Goal: Task Accomplishment & Management: Complete application form

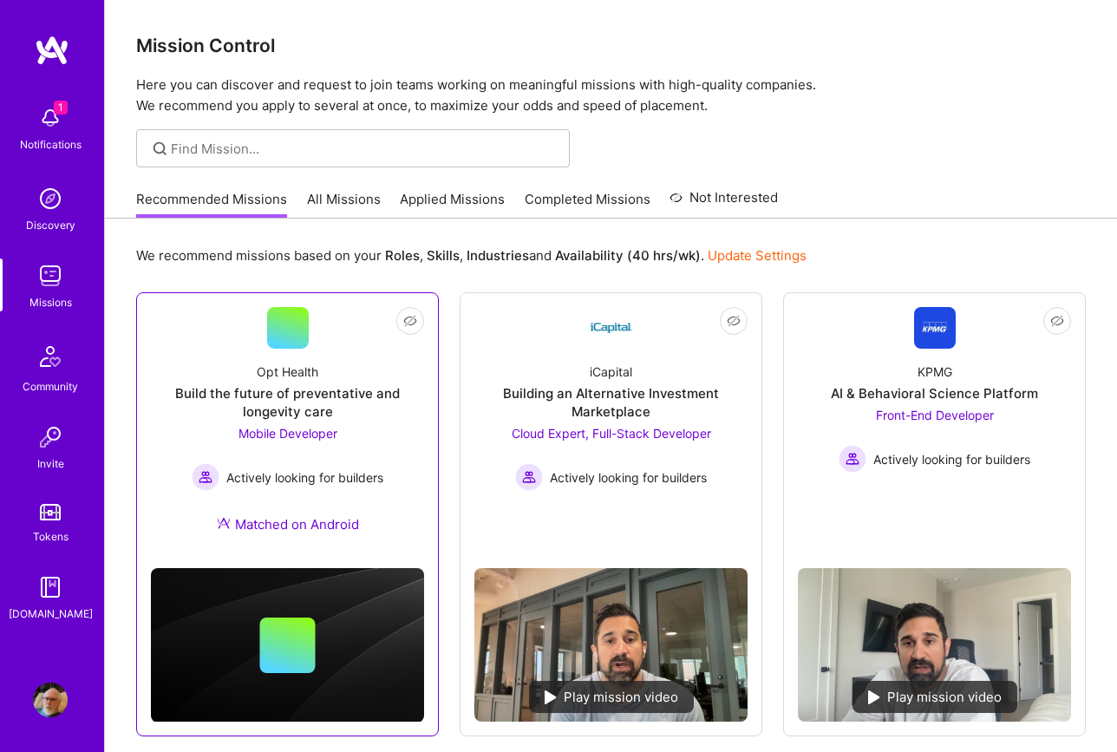
click at [295, 378] on div "Opt Health" at bounding box center [288, 371] width 62 height 18
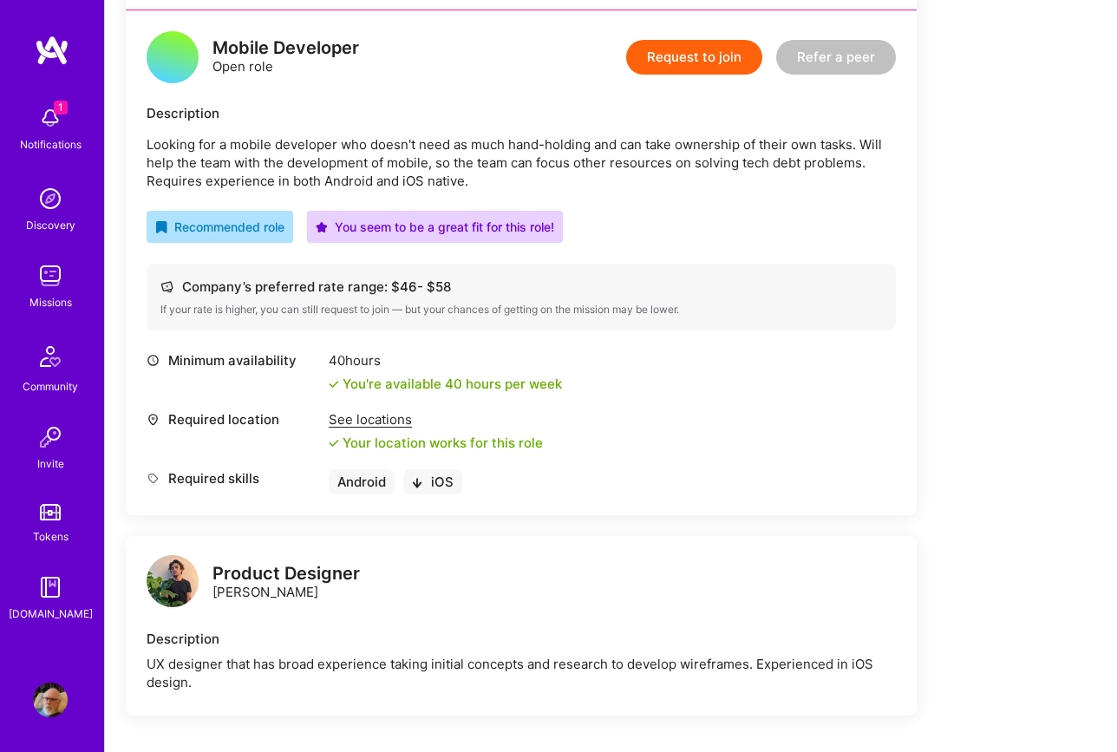
scroll to position [422, 0]
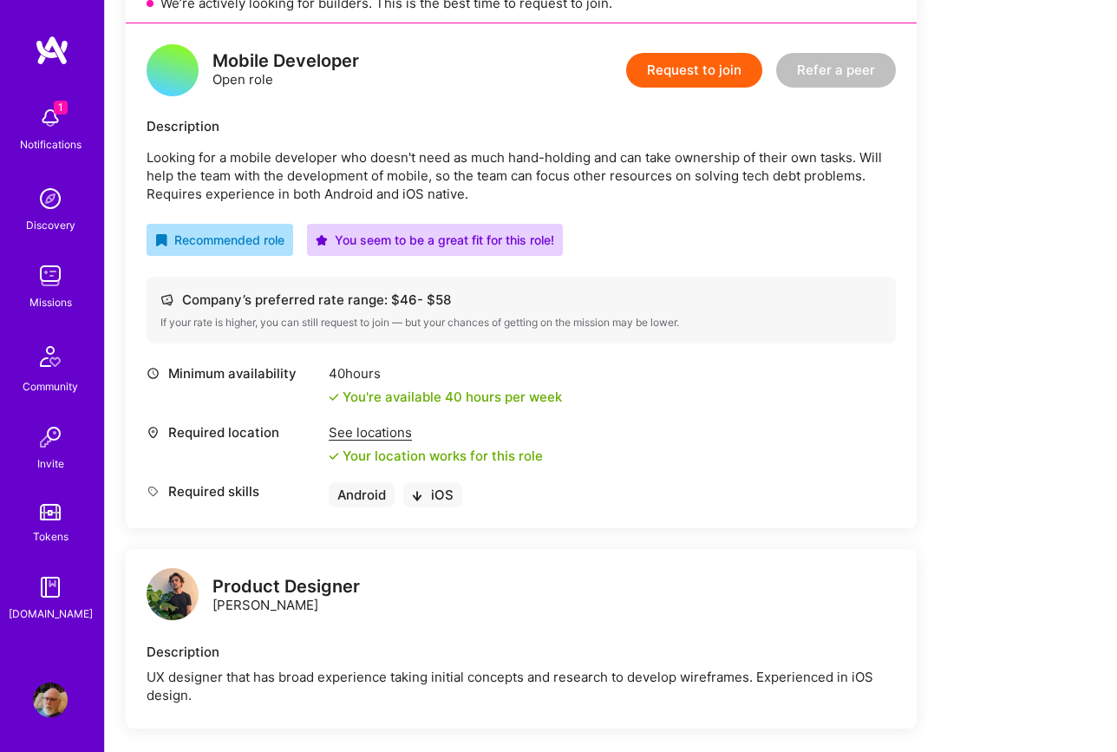
click at [707, 74] on button "Request to join" at bounding box center [694, 70] width 136 height 35
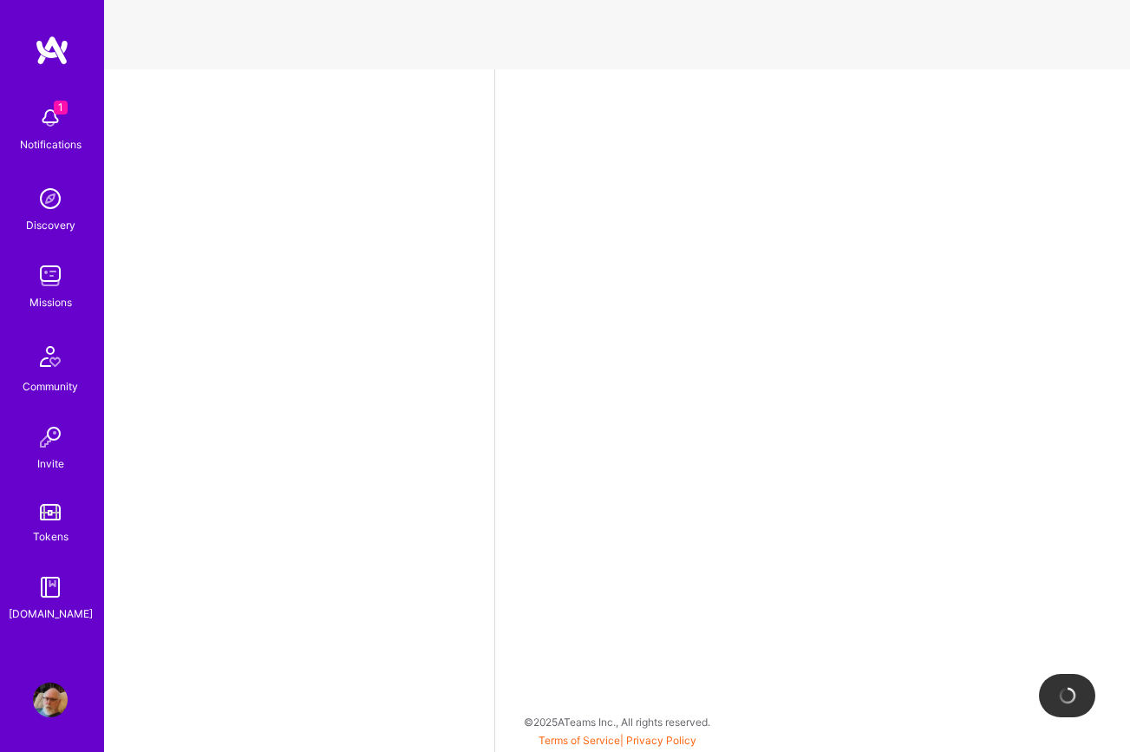
select select "US"
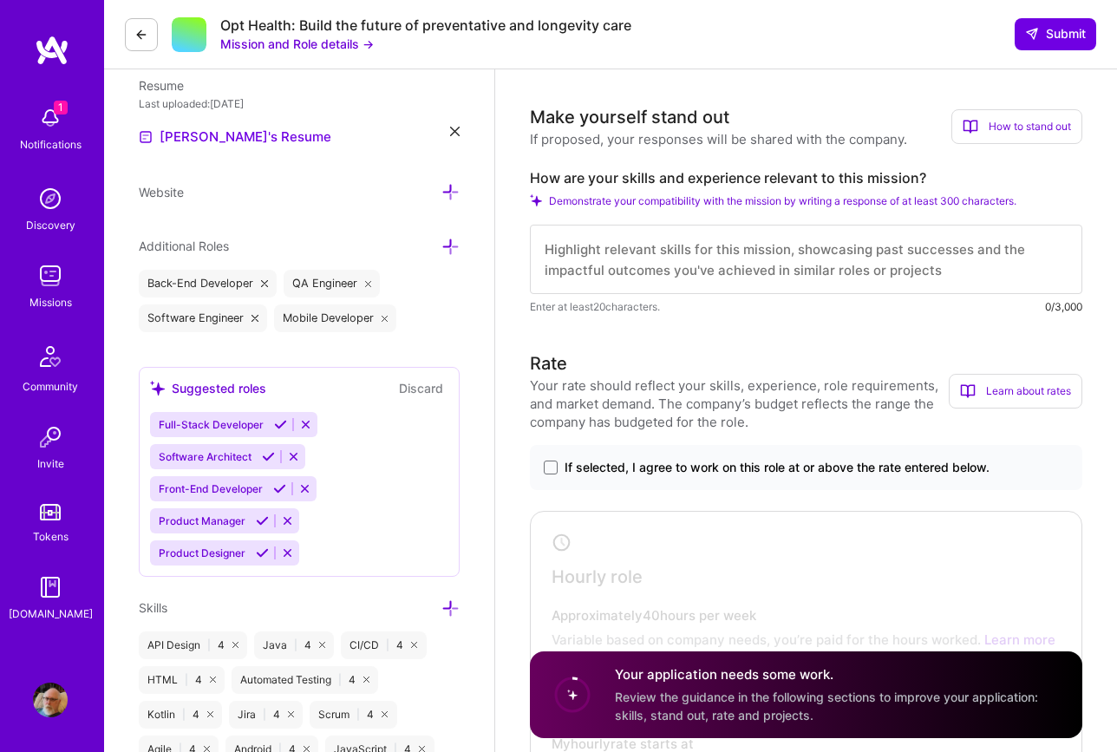
scroll to position [446, 0]
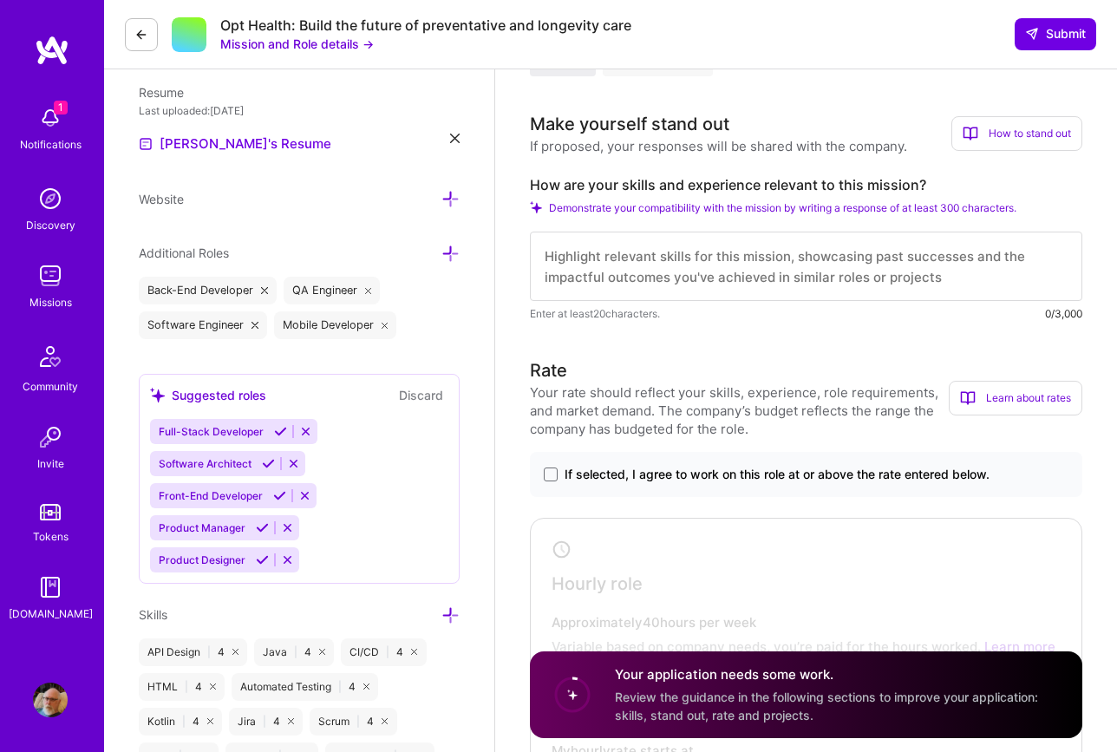
drag, startPoint x: 545, startPoint y: 253, endPoint x: 695, endPoint y: 319, distance: 163.8
click at [695, 319] on div "Enter at least 20 characters. 0/3,000" at bounding box center [806, 277] width 552 height 91
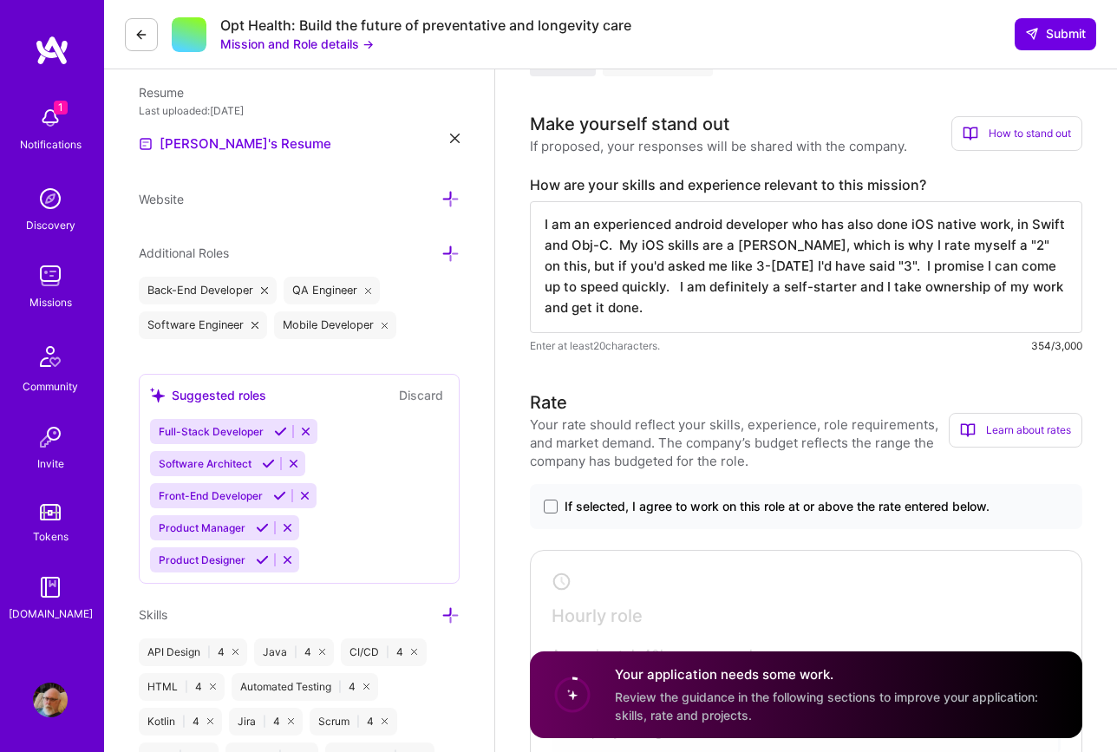
scroll to position [2, 0]
type textarea "I am an experienced android developer who has also done iOS native work, in Swi…"
click at [557, 503] on span at bounding box center [551, 506] width 14 height 14
click at [0, 0] on input "If selected, I agree to work on this role at or above the rate entered below." at bounding box center [0, 0] width 0 height 0
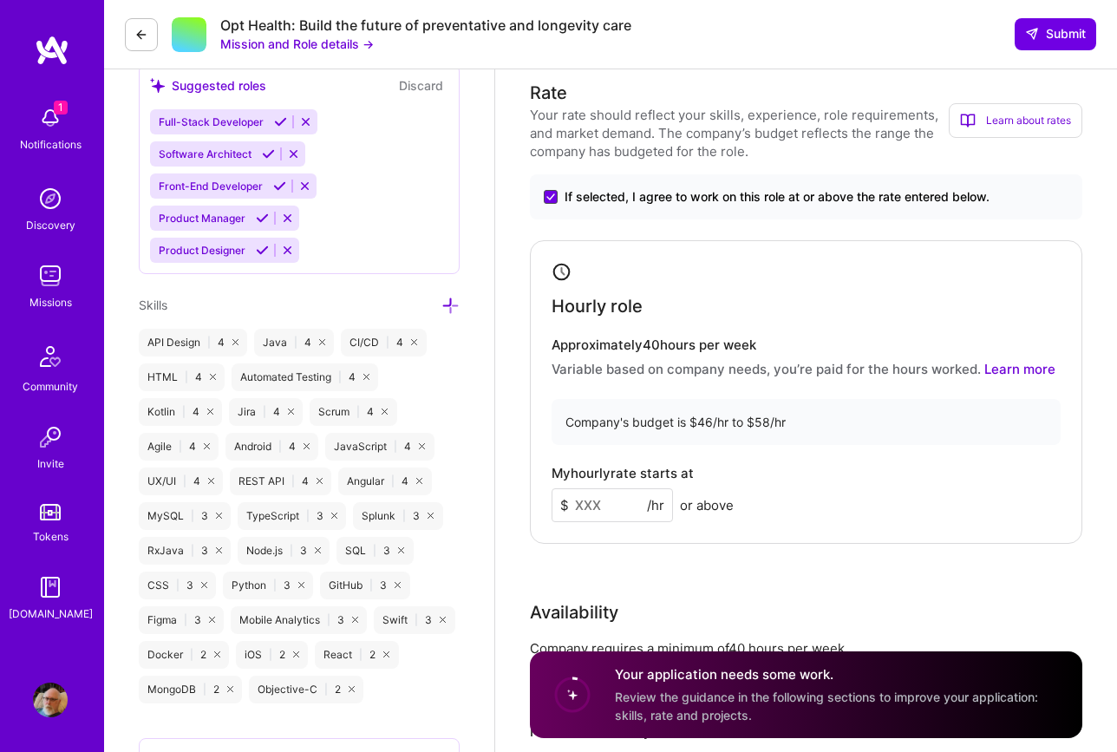
scroll to position [764, 0]
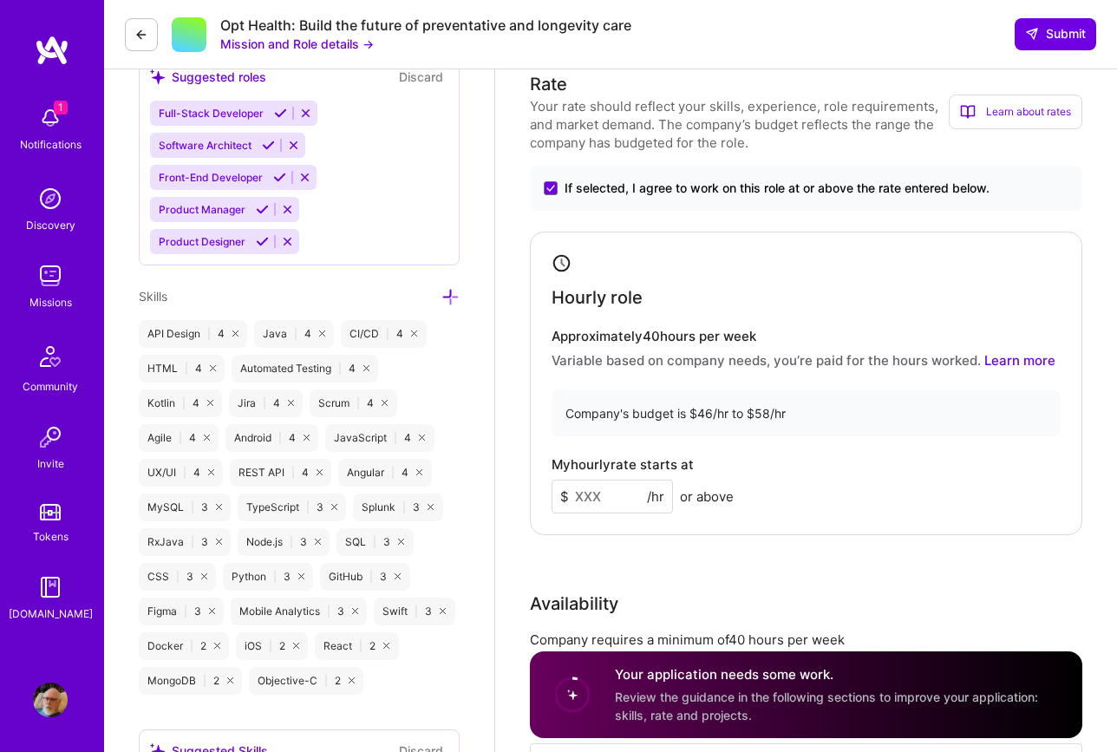
click at [605, 498] on input at bounding box center [611, 497] width 121 height 34
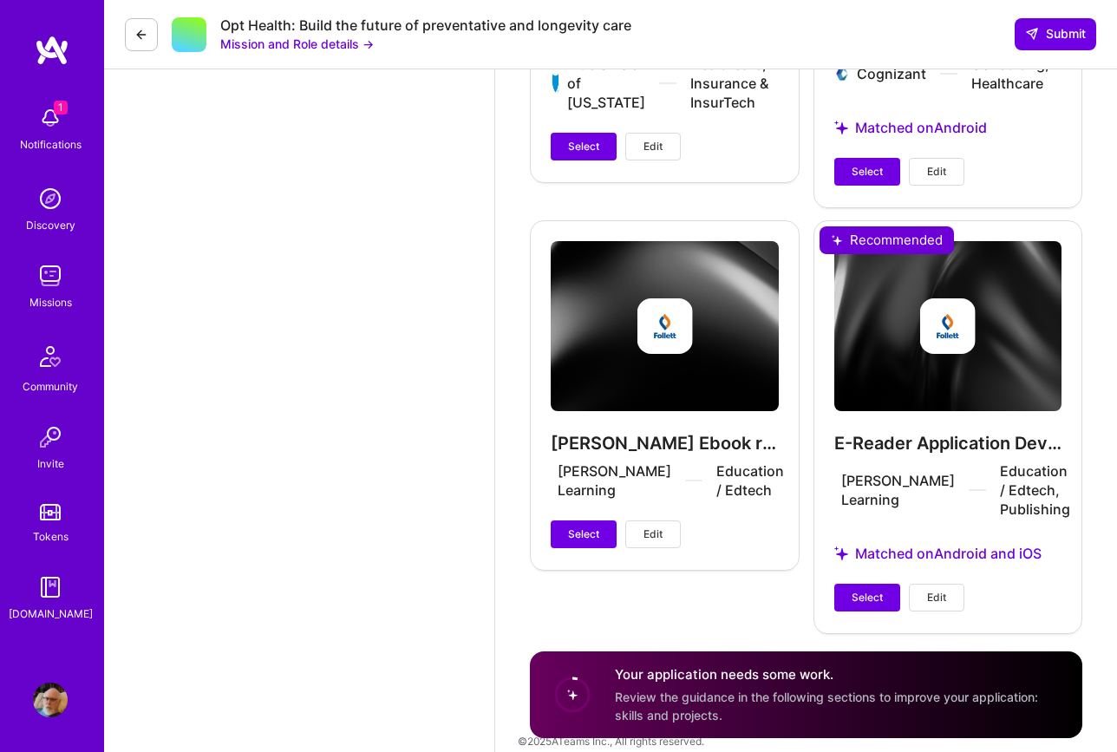
scroll to position [2935, 0]
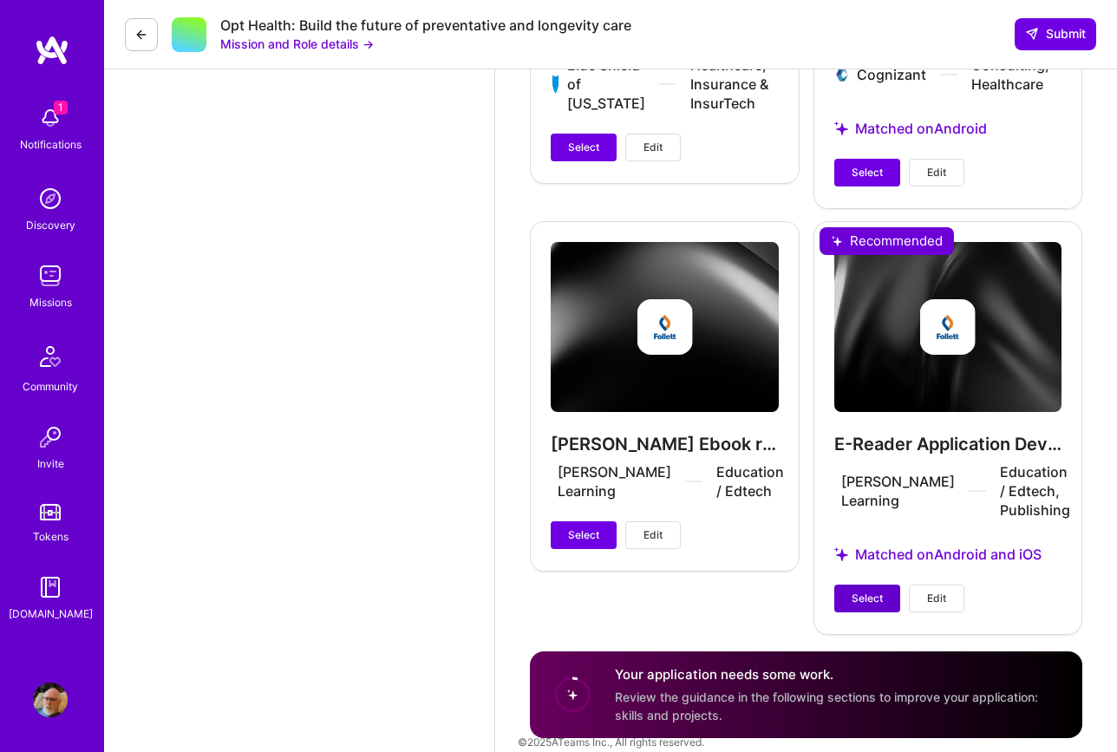
type input "57"
click at [849, 584] on button "Select" at bounding box center [867, 598] width 66 height 28
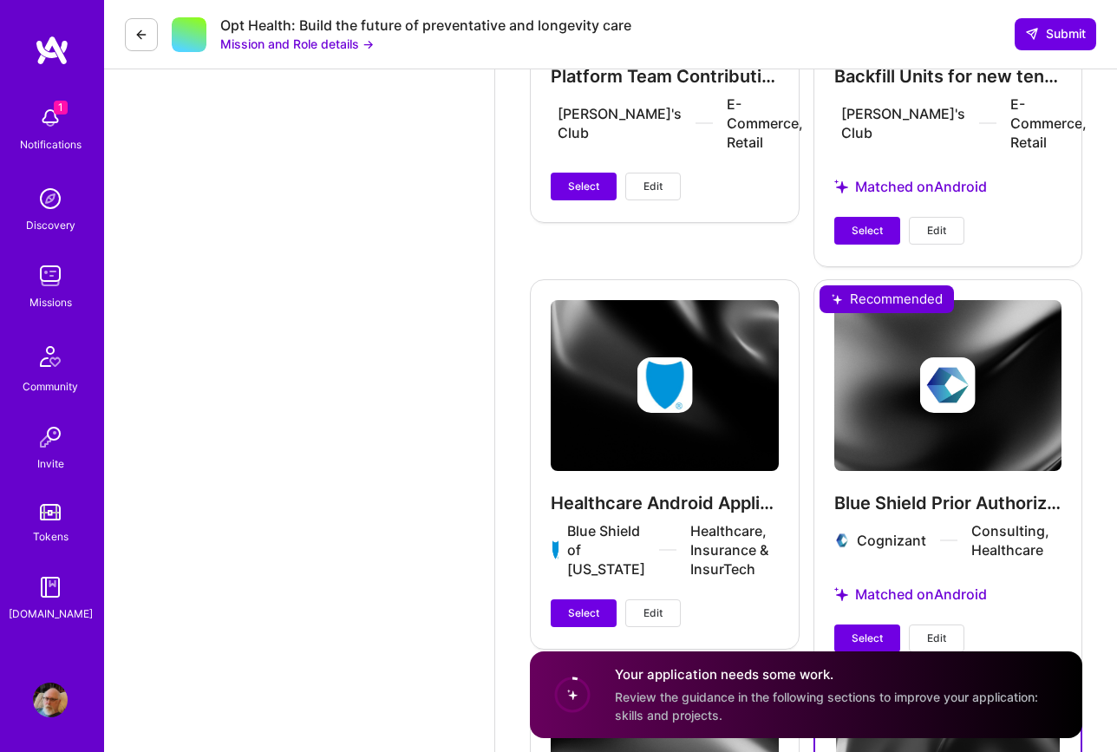
scroll to position [2455, 0]
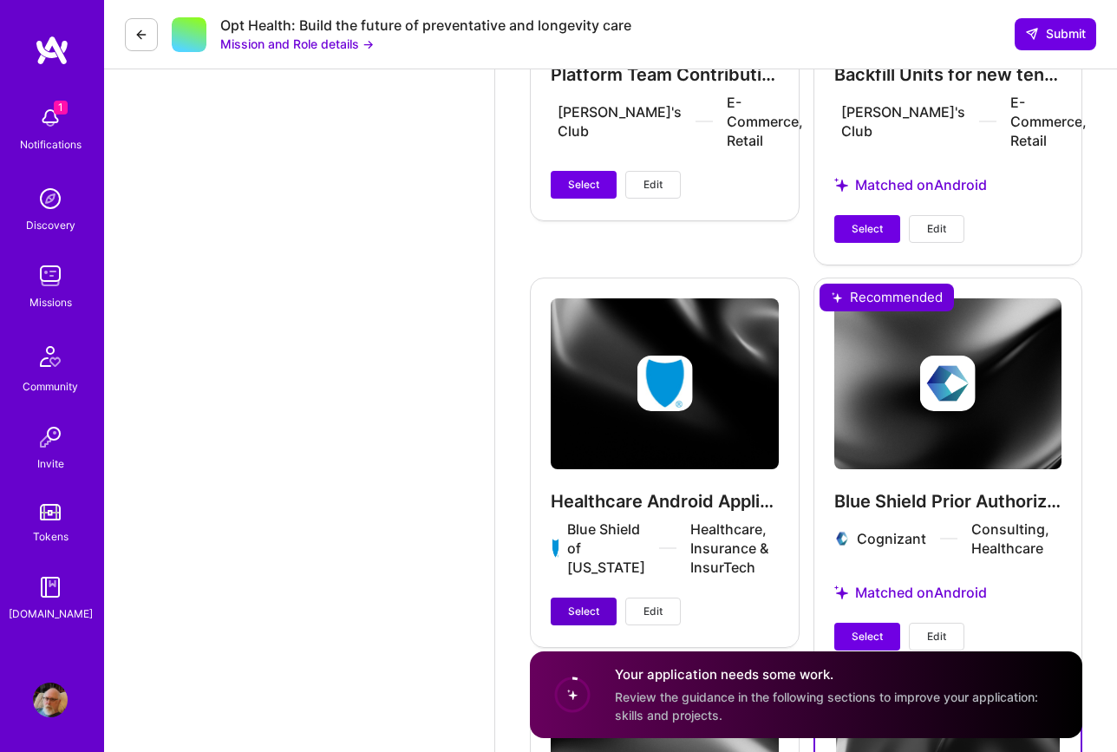
click at [587, 604] on span "Select" at bounding box center [583, 612] width 31 height 16
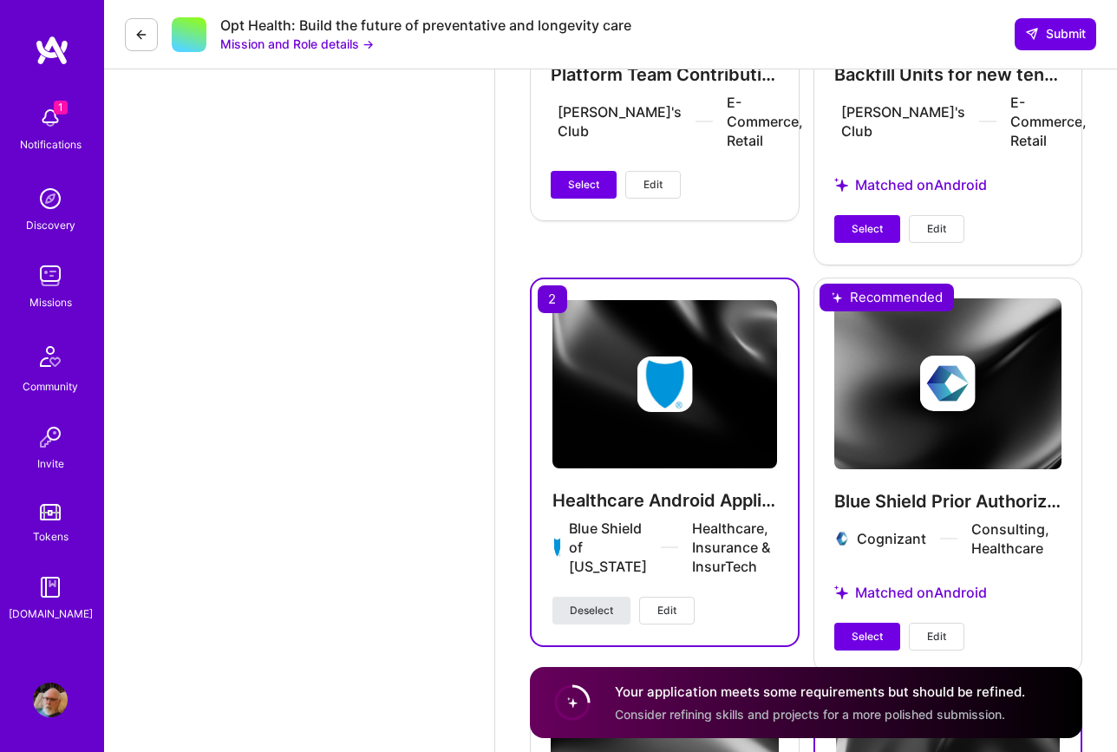
click at [597, 603] on span "Deselect" at bounding box center [591, 611] width 43 height 16
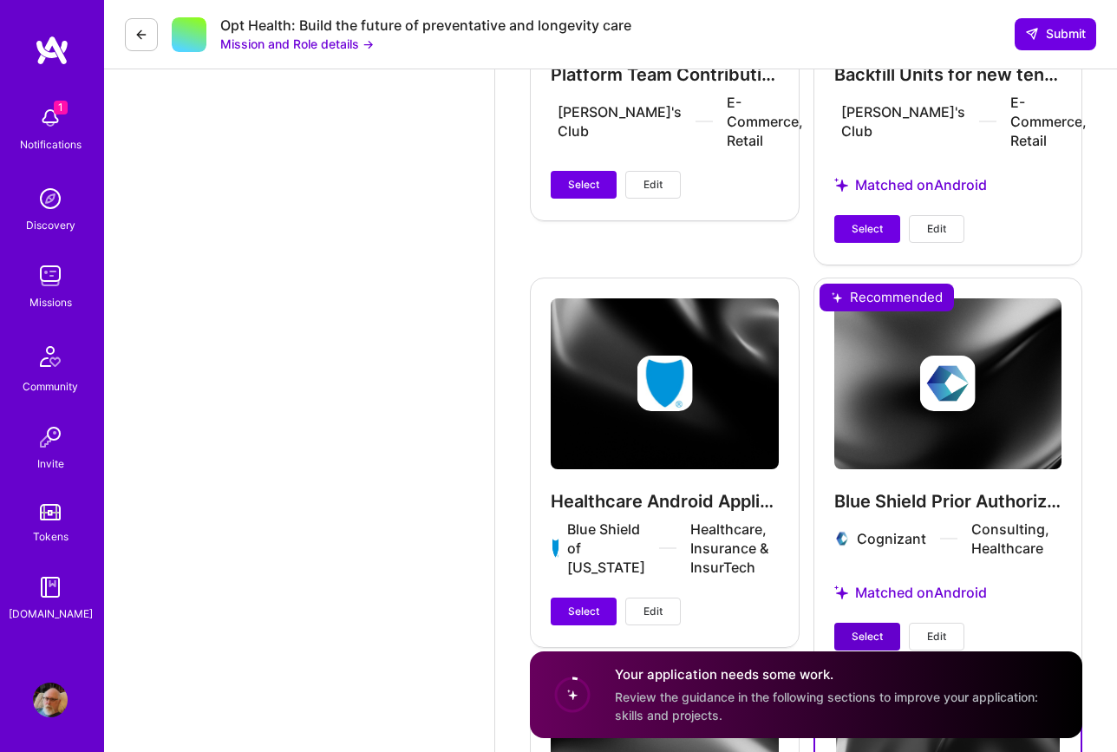
click at [870, 629] on span "Select" at bounding box center [866, 637] width 31 height 16
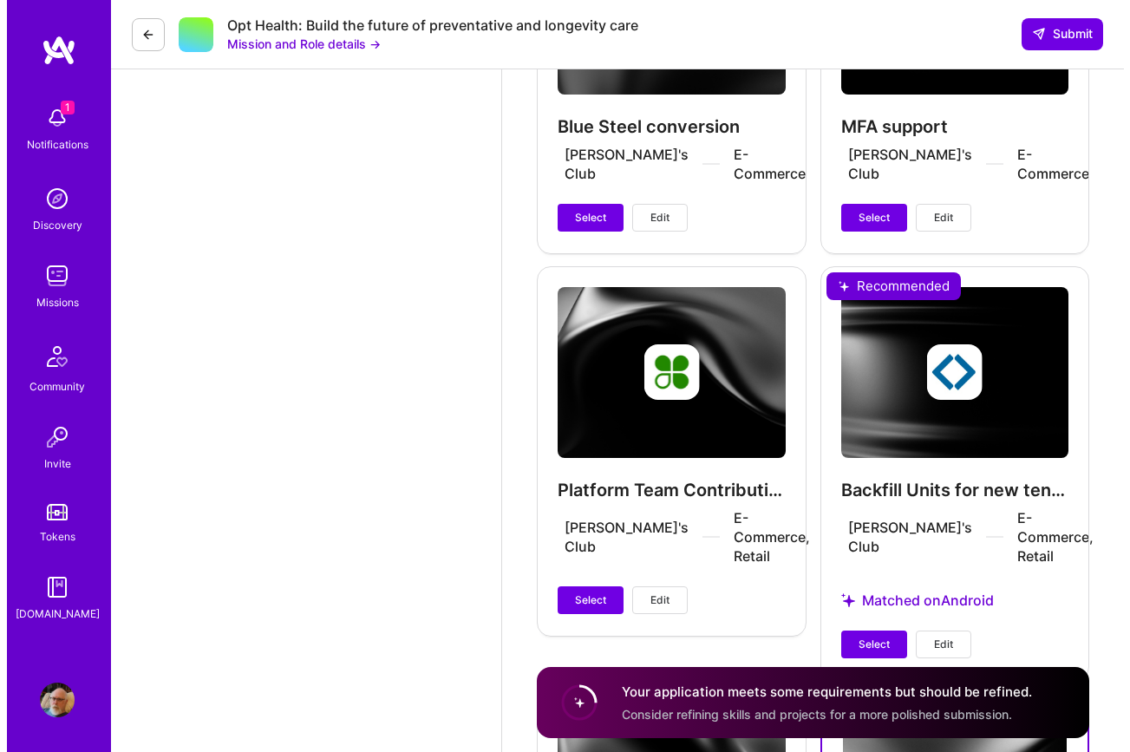
scroll to position [2110, 0]
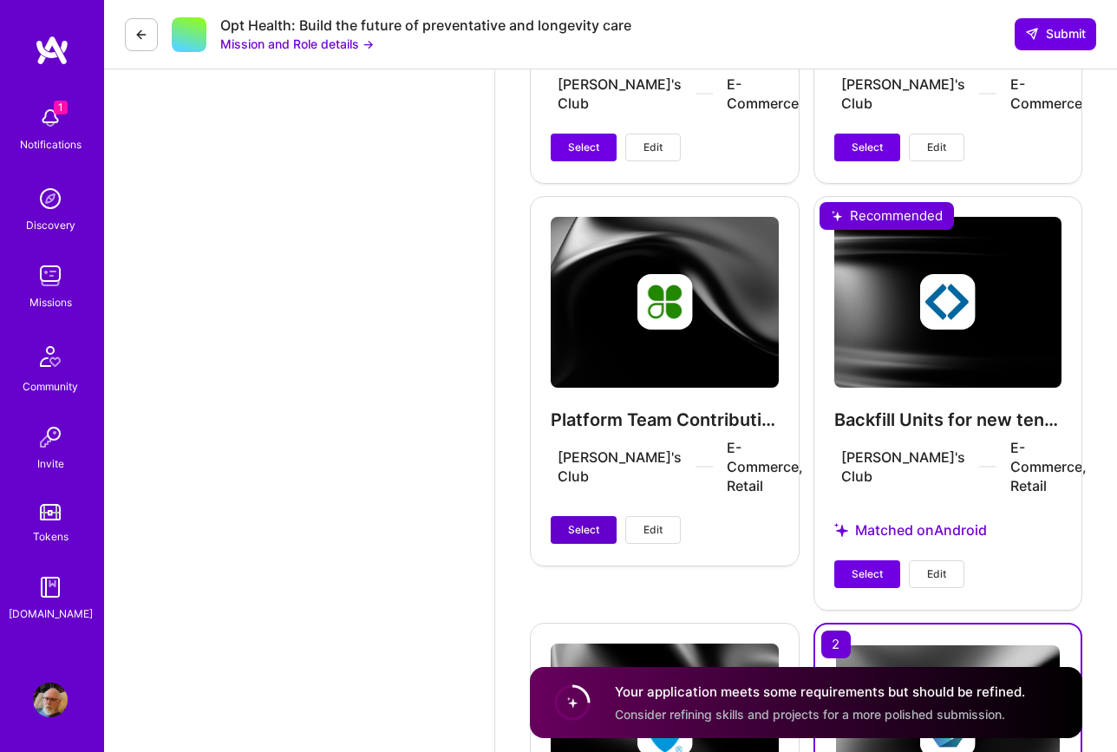
click at [574, 522] on span "Select" at bounding box center [583, 530] width 31 height 16
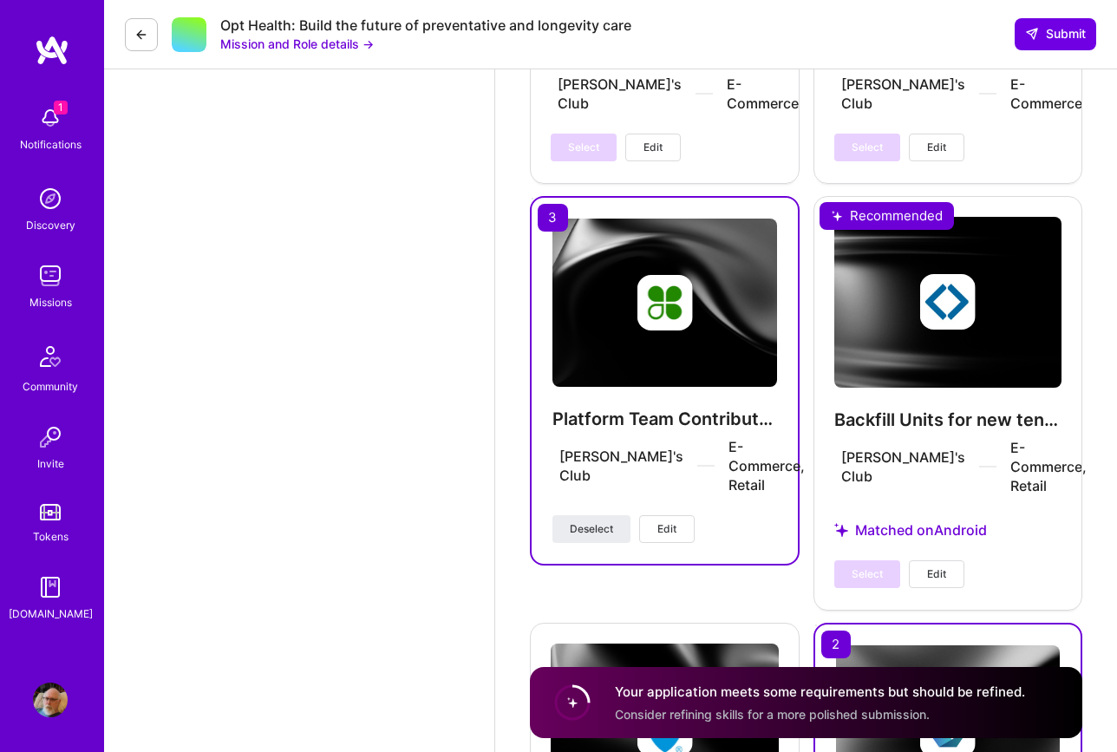
click at [680, 429] on h4 "Platform Team Contributions for Retail App" at bounding box center [664, 419] width 225 height 23
click at [675, 521] on span "Edit" at bounding box center [666, 529] width 19 height 16
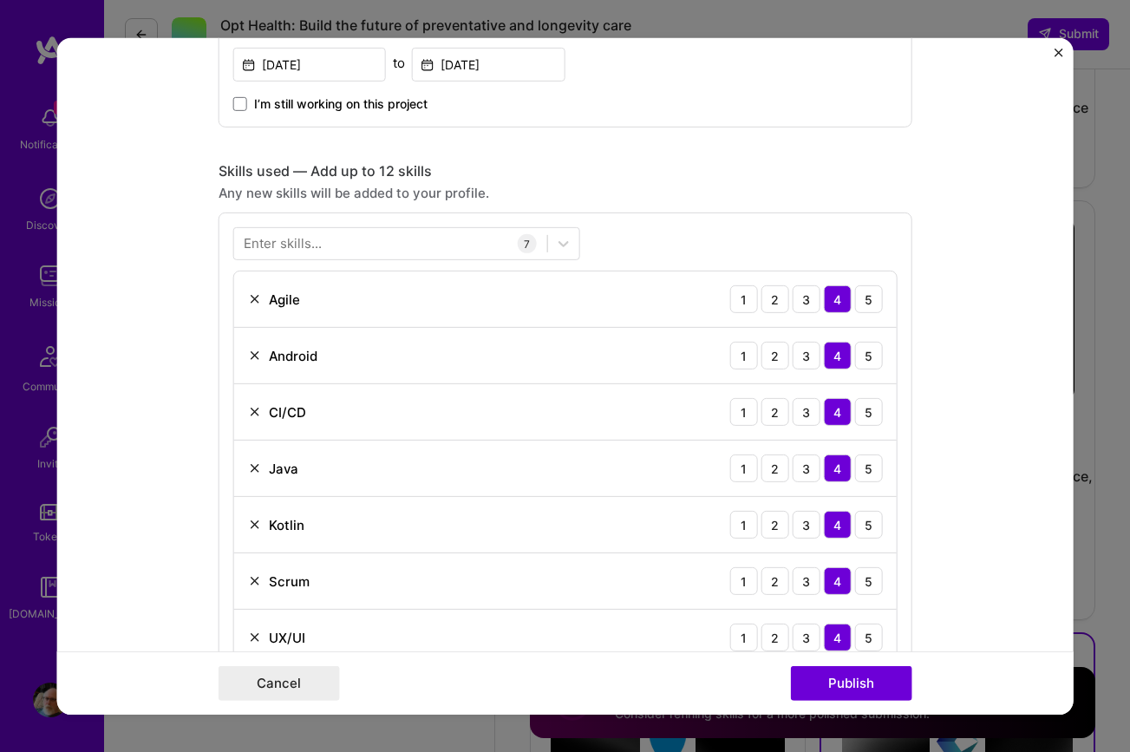
scroll to position [662, 0]
click at [307, 241] on div "Enter skills..." at bounding box center [283, 245] width 78 height 18
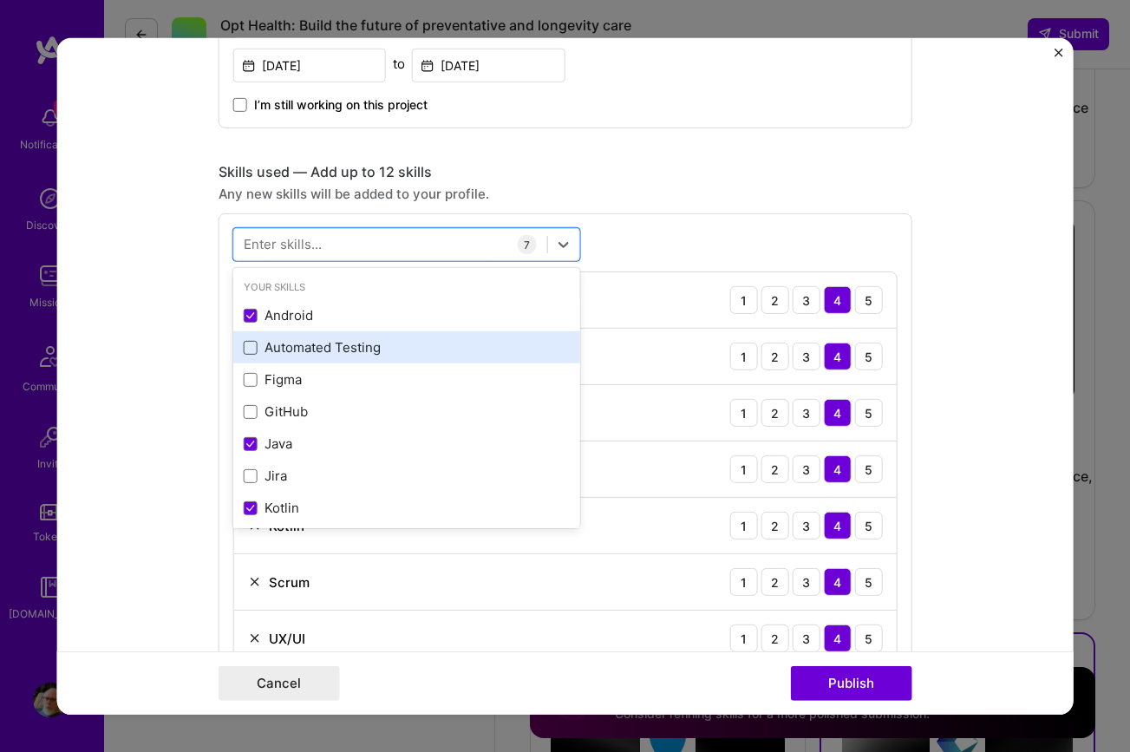
click at [244, 347] on span at bounding box center [251, 348] width 14 height 14
click at [0, 0] on input "checkbox" at bounding box center [0, 0] width 0 height 0
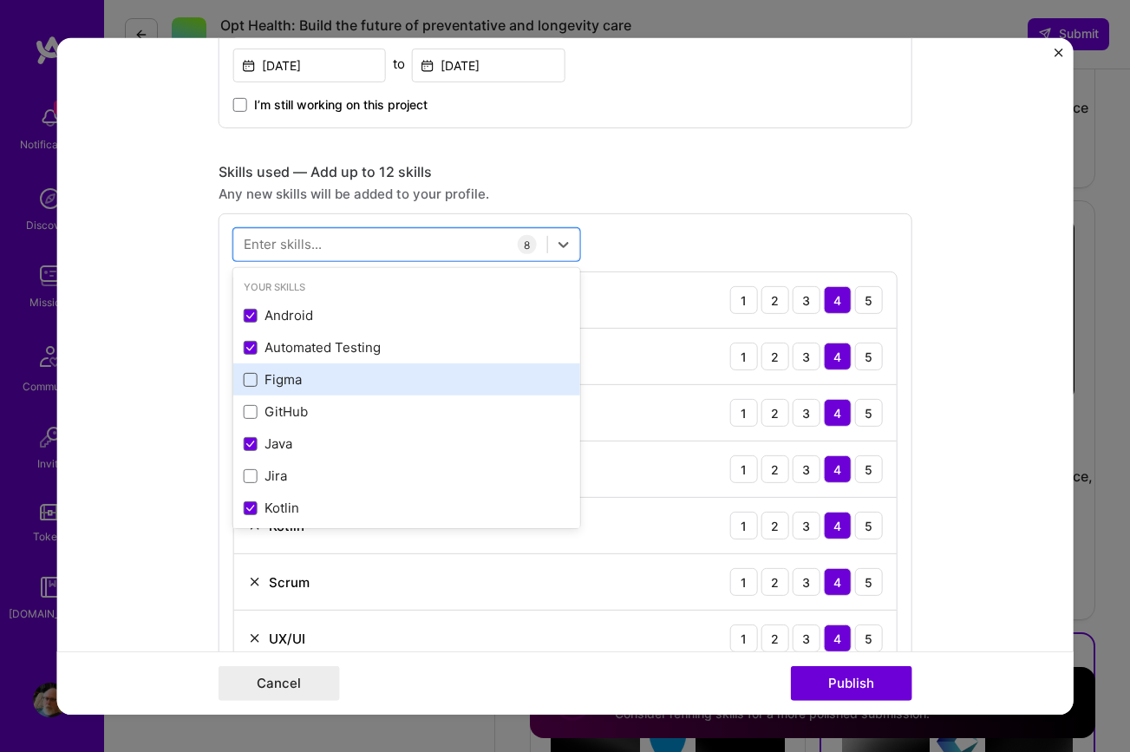
click at [244, 379] on span at bounding box center [251, 380] width 14 height 14
click at [0, 0] on input "checkbox" at bounding box center [0, 0] width 0 height 0
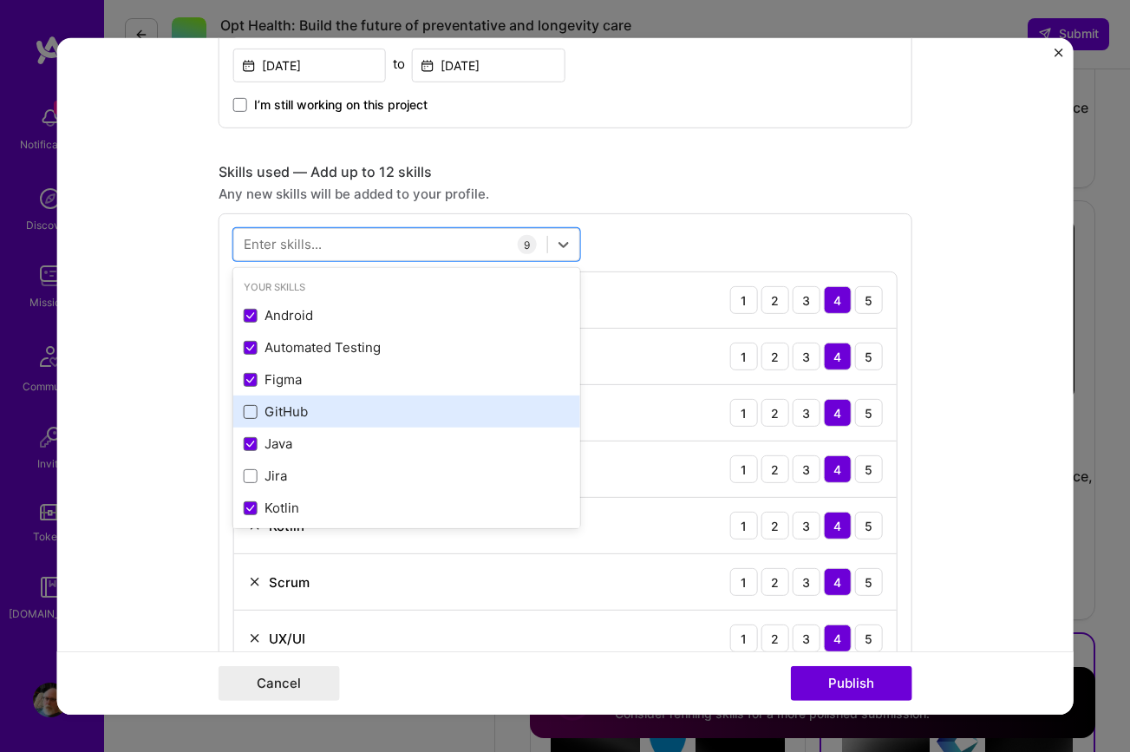
click at [244, 413] on span at bounding box center [251, 412] width 14 height 14
click at [0, 0] on input "checkbox" at bounding box center [0, 0] width 0 height 0
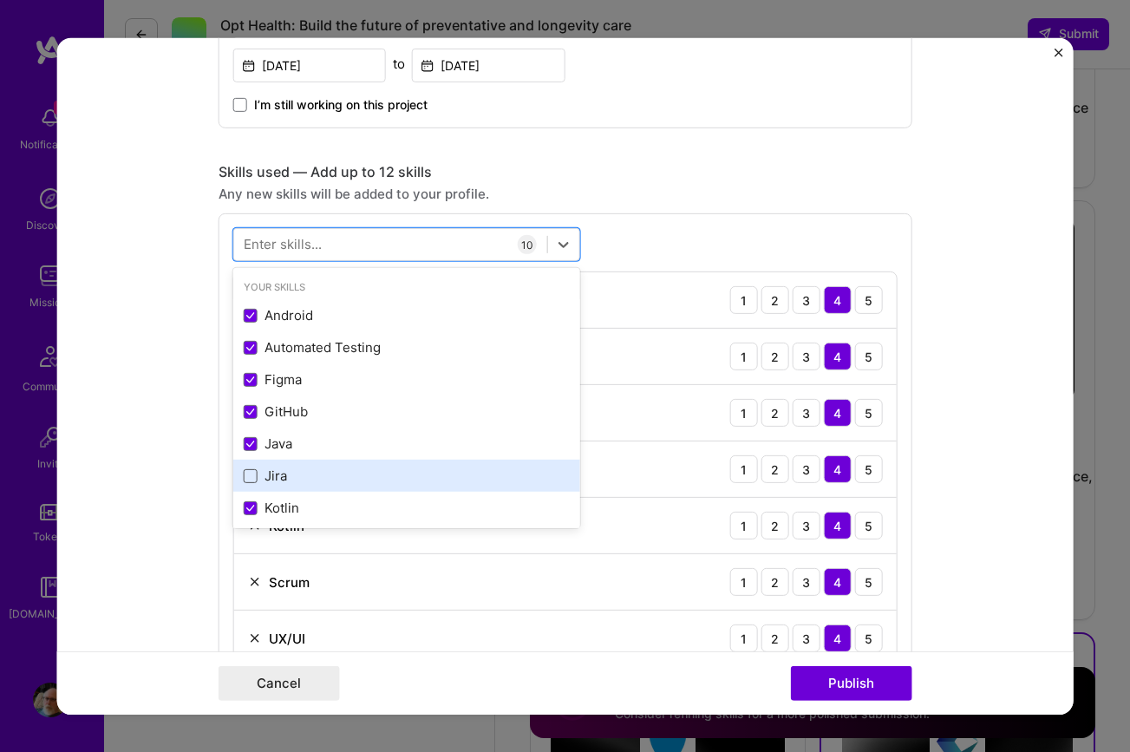
click at [246, 475] on span at bounding box center [251, 476] width 14 height 14
click at [0, 0] on input "checkbox" at bounding box center [0, 0] width 0 height 0
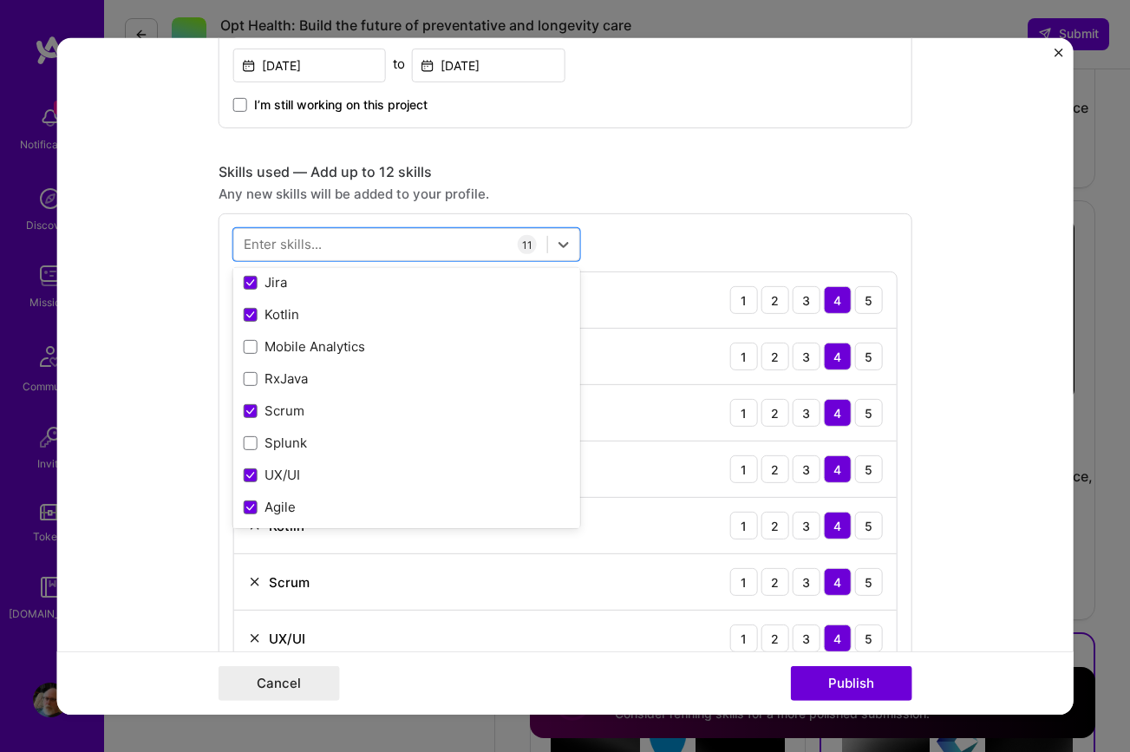
scroll to position [194, 0]
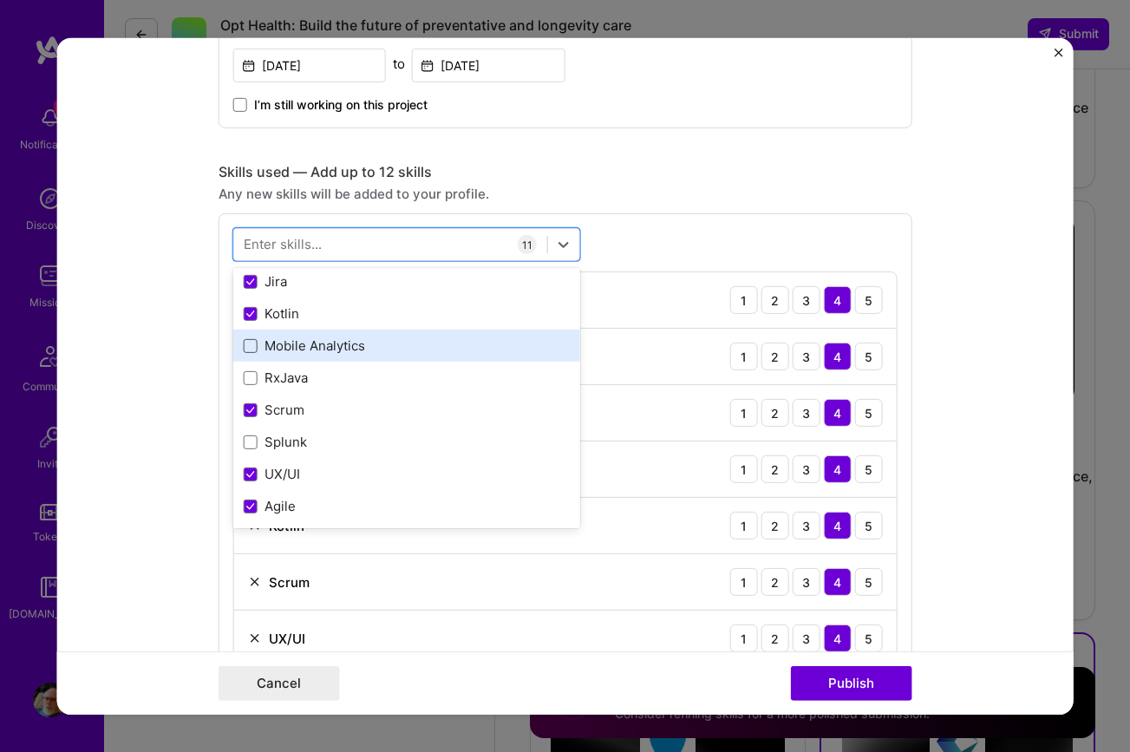
click at [244, 347] on span at bounding box center [251, 346] width 14 height 14
click at [0, 0] on input "checkbox" at bounding box center [0, 0] width 0 height 0
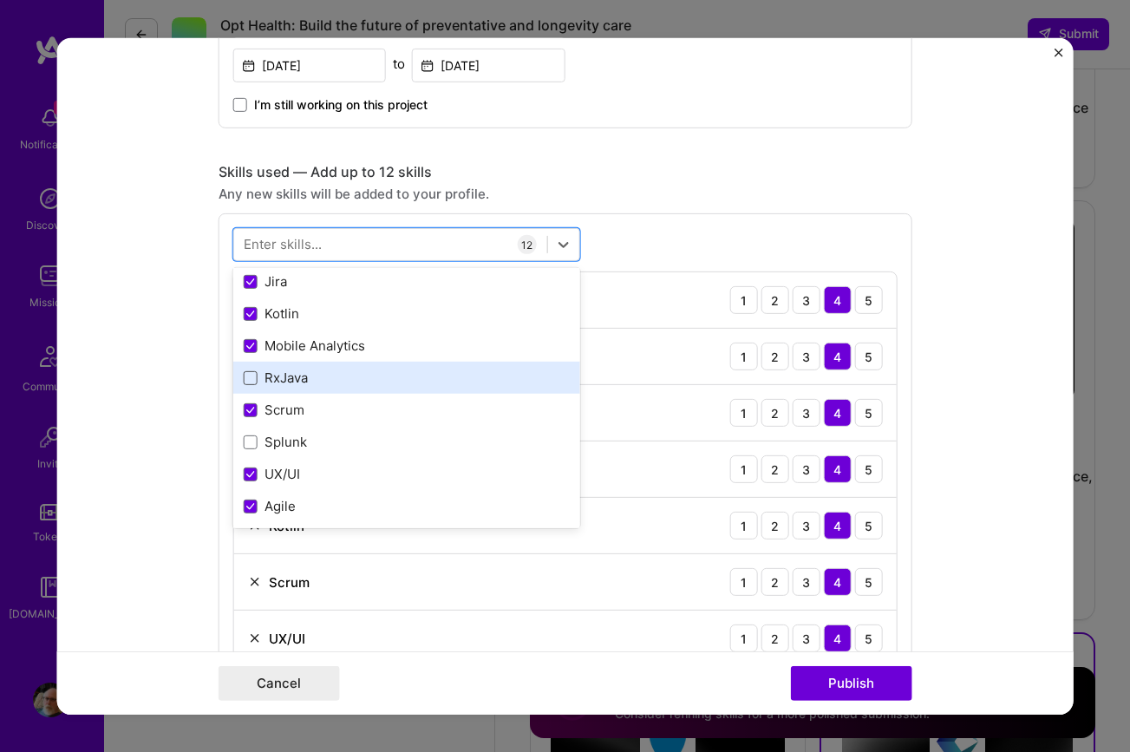
click at [244, 377] on span at bounding box center [251, 378] width 14 height 14
click at [0, 0] on input "checkbox" at bounding box center [0, 0] width 0 height 0
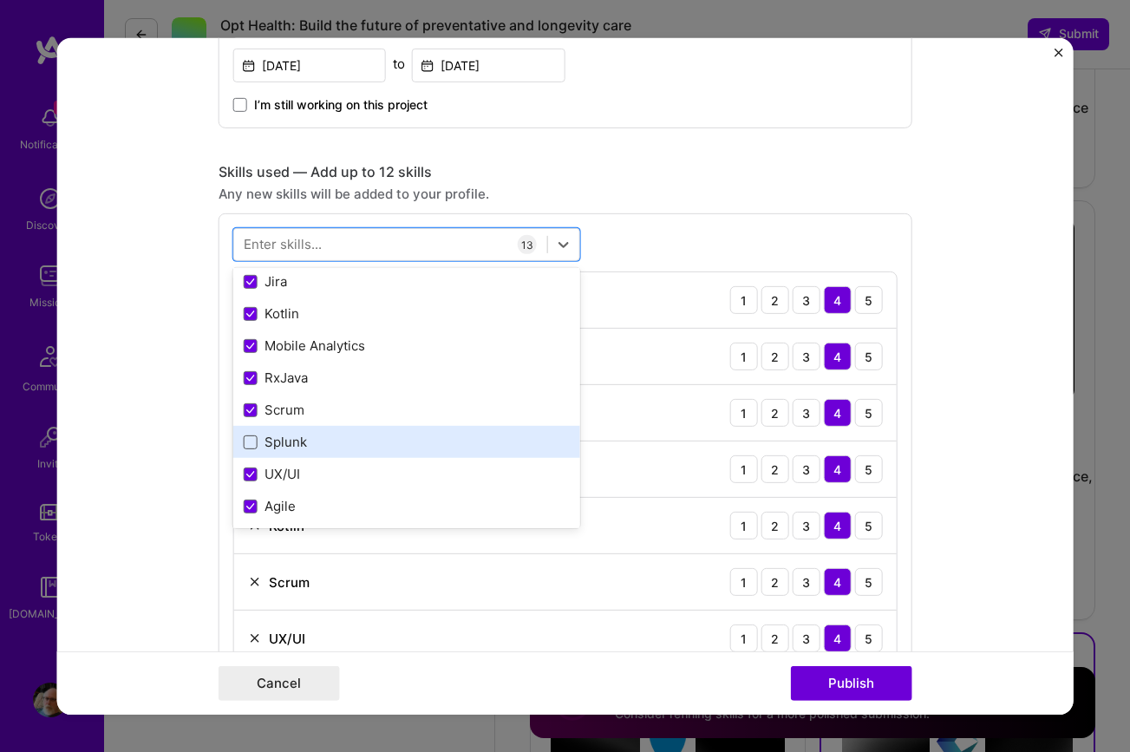
click at [247, 439] on span at bounding box center [251, 442] width 14 height 14
click at [0, 0] on input "checkbox" at bounding box center [0, 0] width 0 height 0
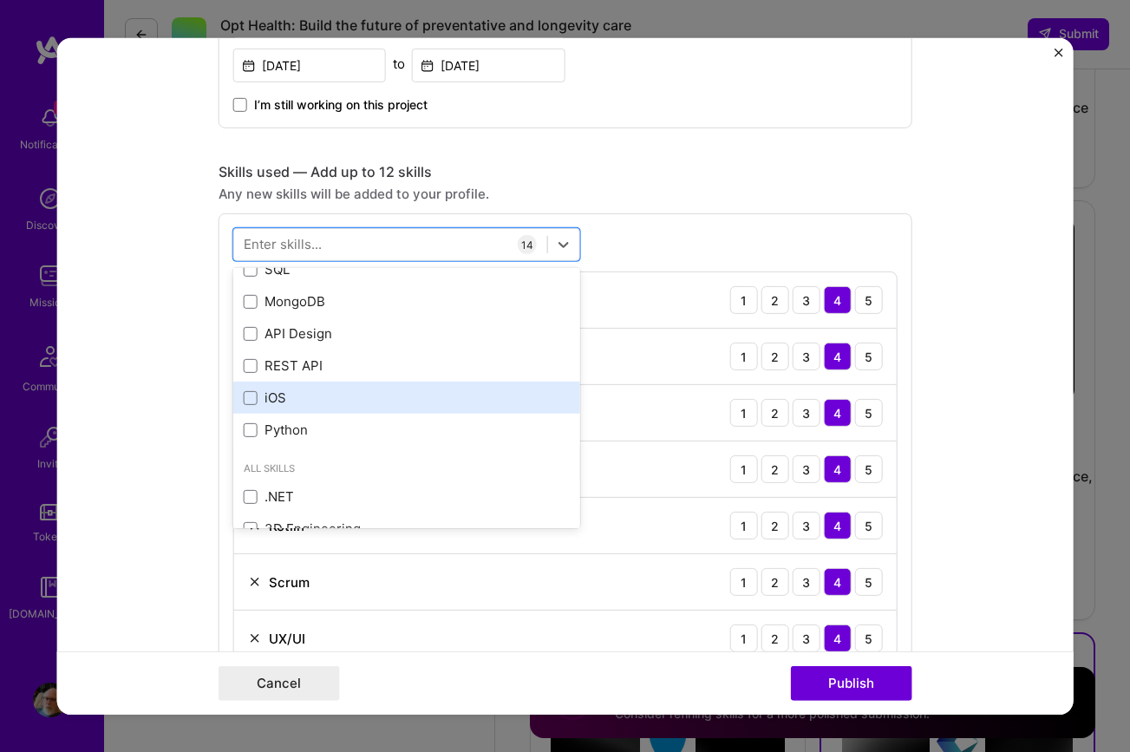
scroll to position [866, 0]
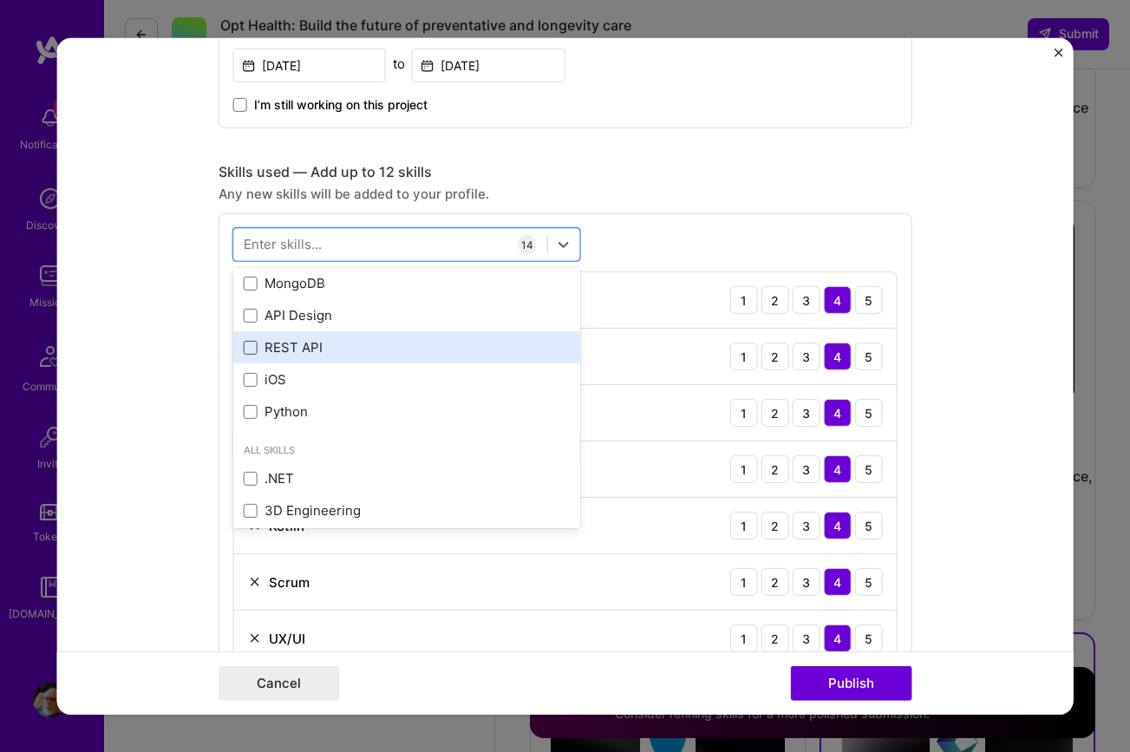
click at [249, 350] on span at bounding box center [251, 348] width 14 height 14
click at [0, 0] on input "checkbox" at bounding box center [0, 0] width 0 height 0
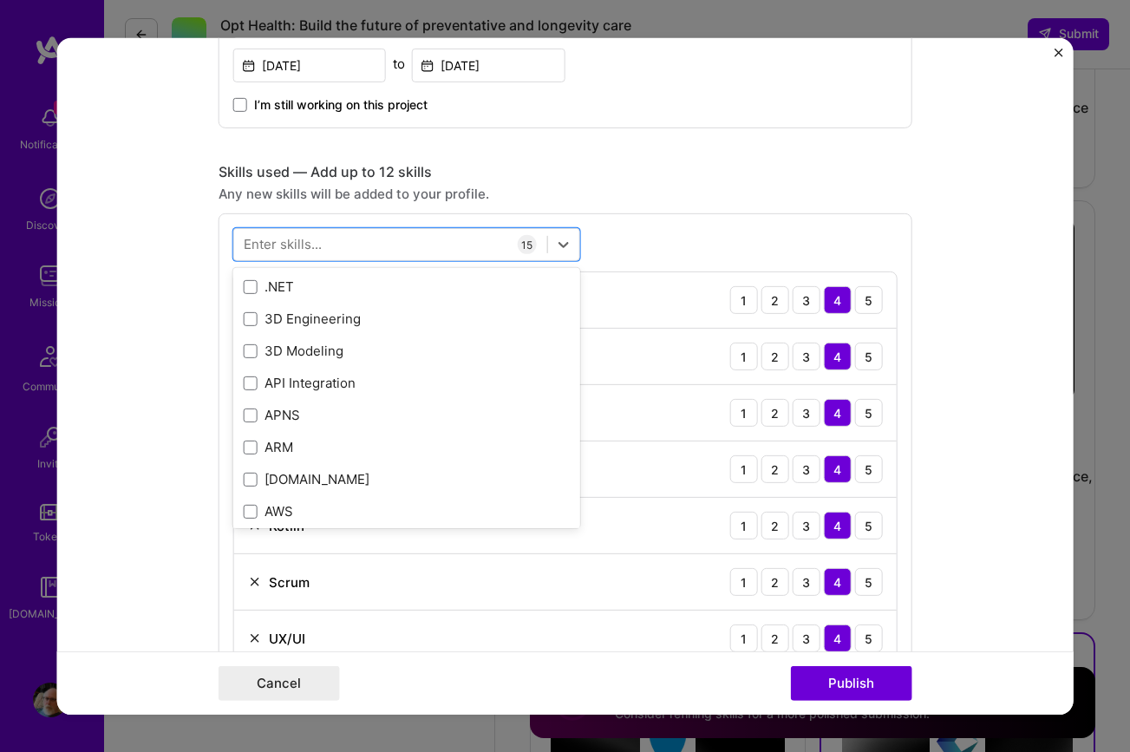
scroll to position [1059, 0]
click at [668, 203] on div "Any new skills will be added to your profile." at bounding box center [566, 194] width 694 height 18
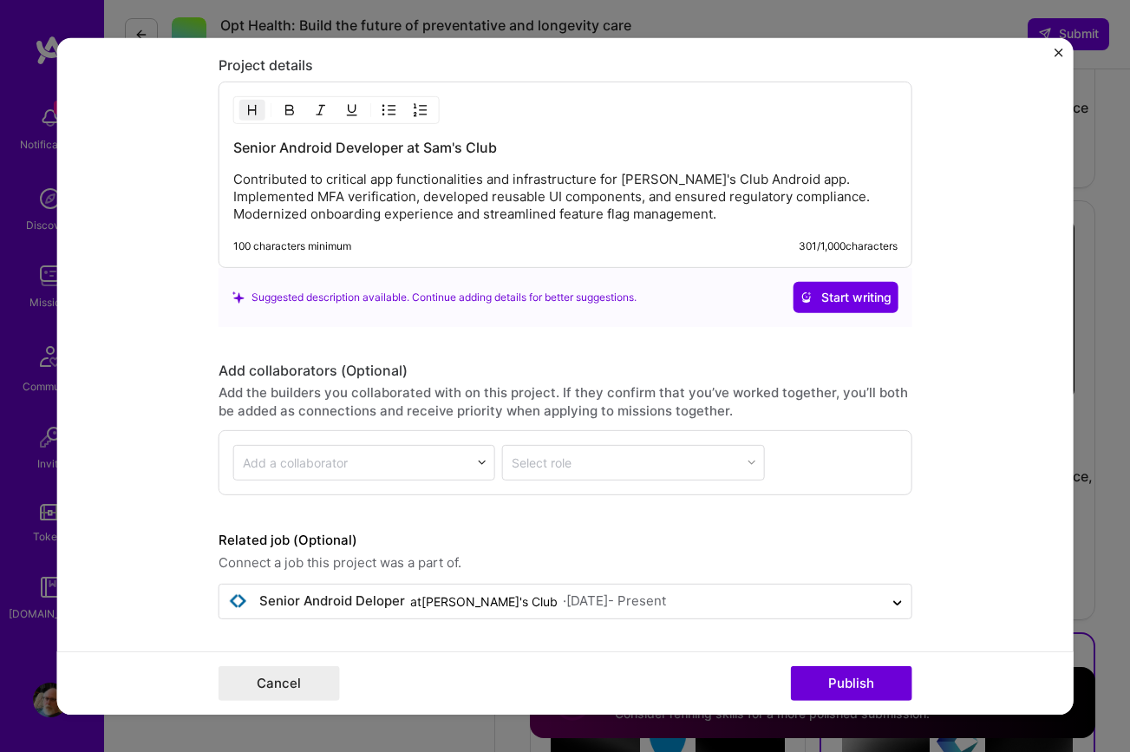
scroll to position [2215, 0]
click at [839, 297] on span "Start writing" at bounding box center [845, 297] width 91 height 17
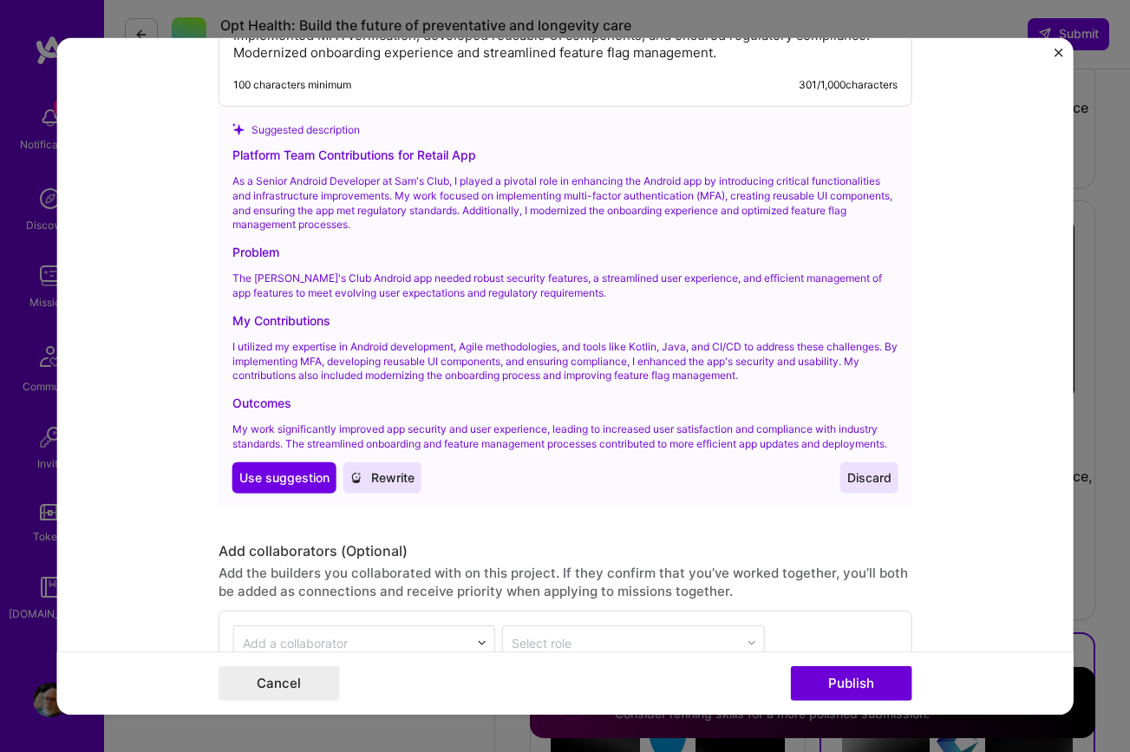
scroll to position [2404, 0]
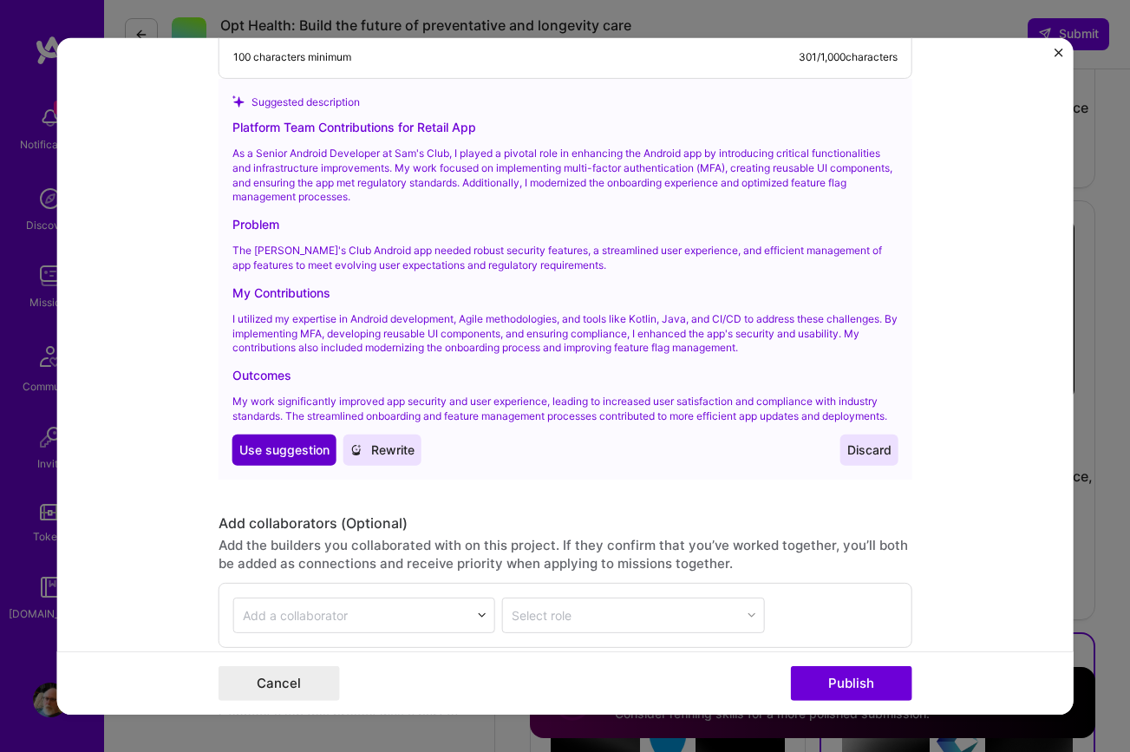
click at [284, 459] on span "Use suggestion" at bounding box center [284, 449] width 90 height 17
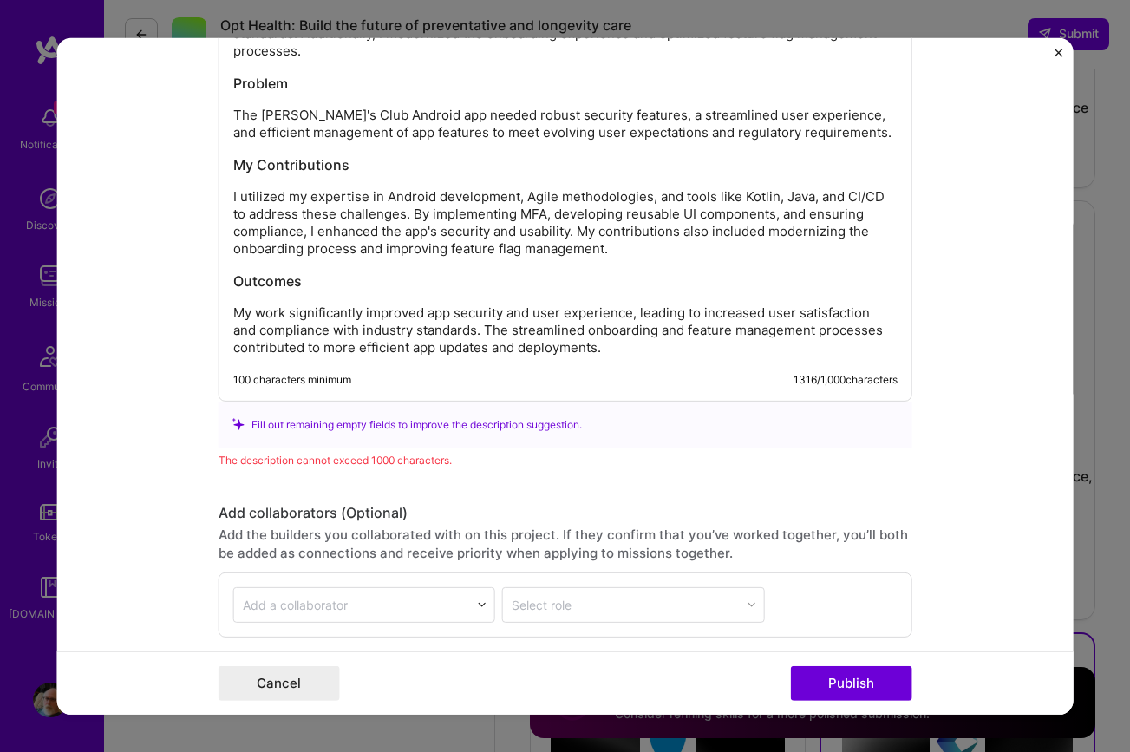
scroll to position [2414, 0]
drag, startPoint x: 225, startPoint y: 79, endPoint x: 323, endPoint y: 134, distance: 112.6
click at [323, 134] on div "Platform Team Contributions for Retail App As a Senior Android Developer at Sam…" at bounding box center [566, 142] width 694 height 518
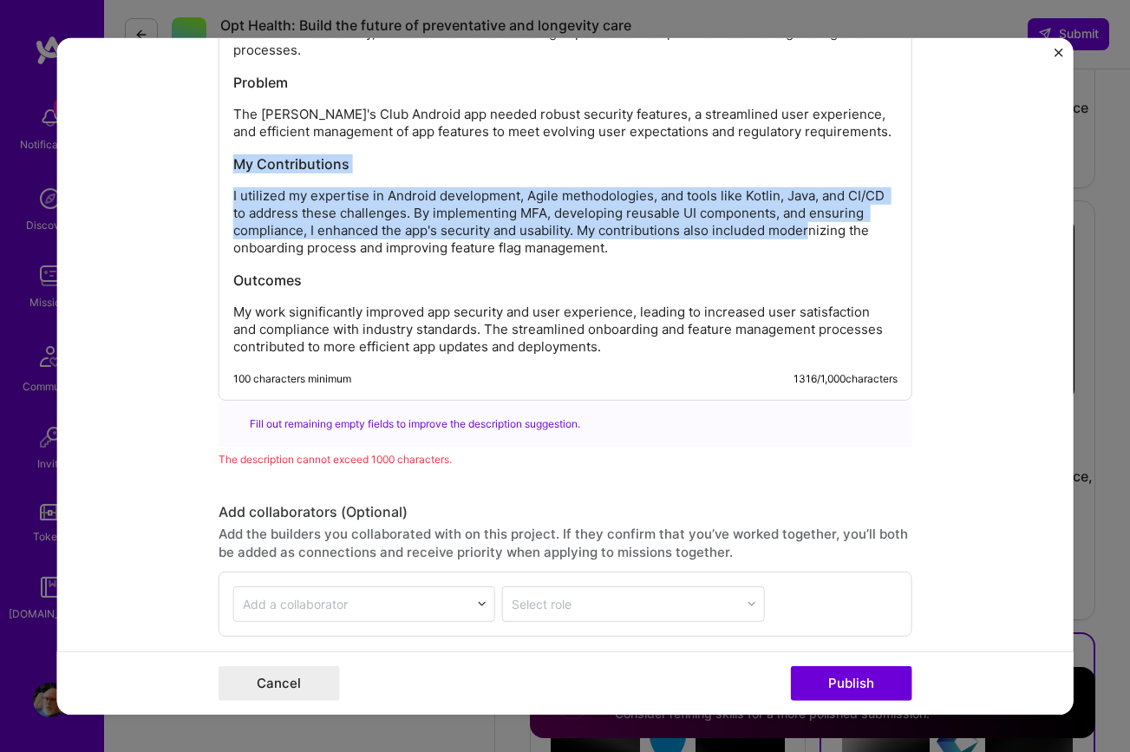
drag, startPoint x: 227, startPoint y: 80, endPoint x: 803, endPoint y: 142, distance: 579.1
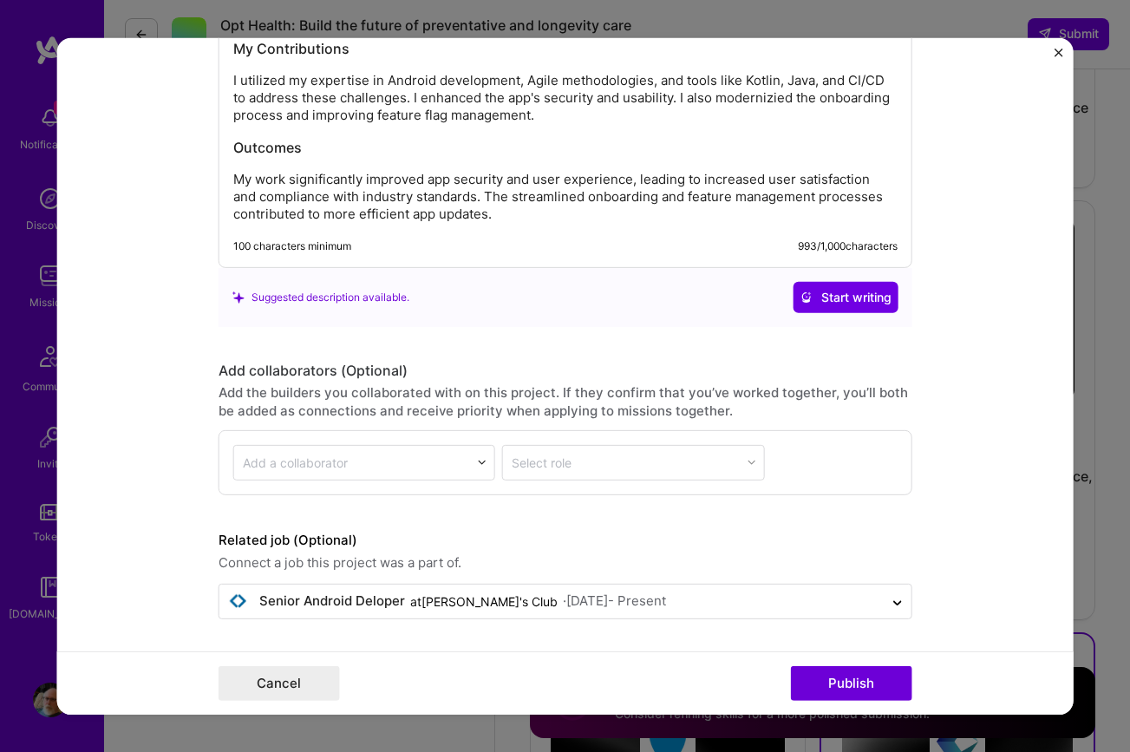
scroll to position [2448, 0]
click at [841, 678] on button "Publish" at bounding box center [851, 683] width 121 height 35
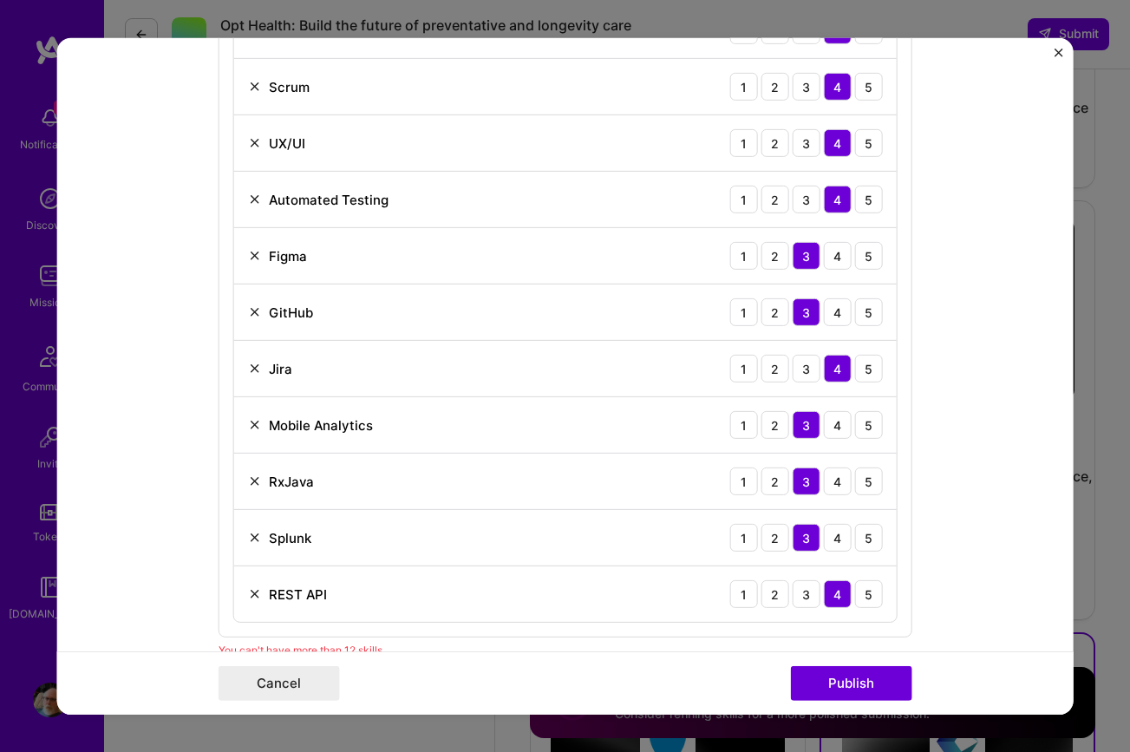
scroll to position [1145, 0]
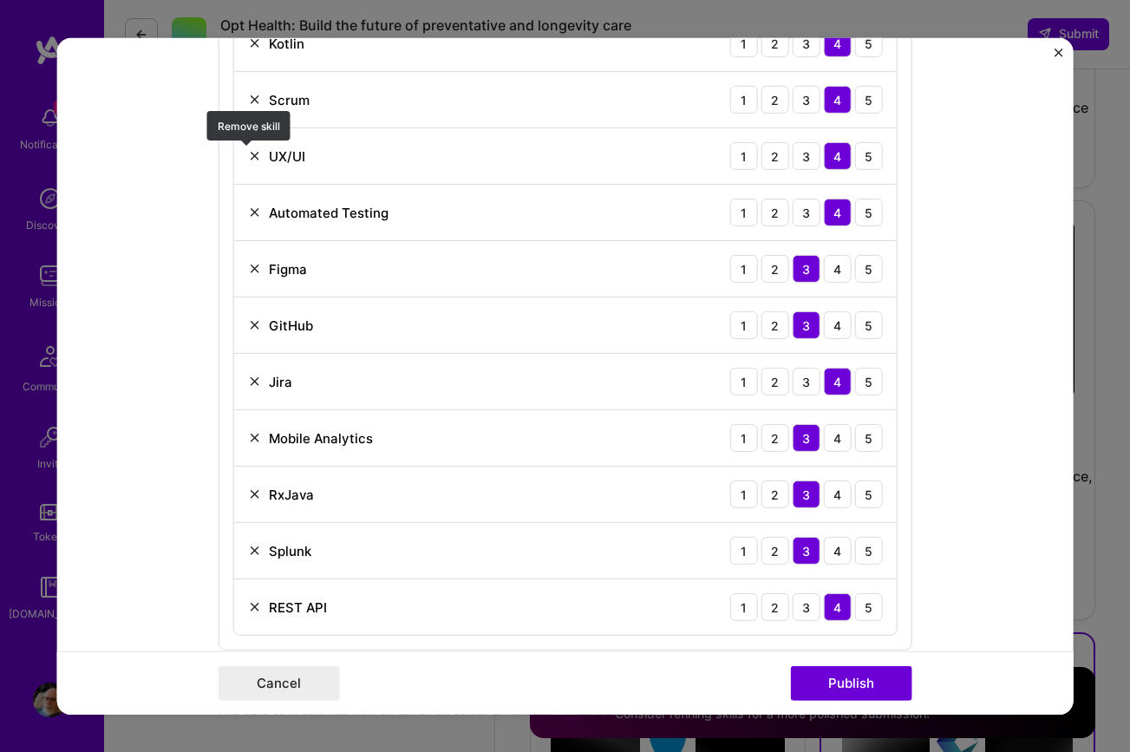
click at [248, 159] on img at bounding box center [255, 156] width 14 height 14
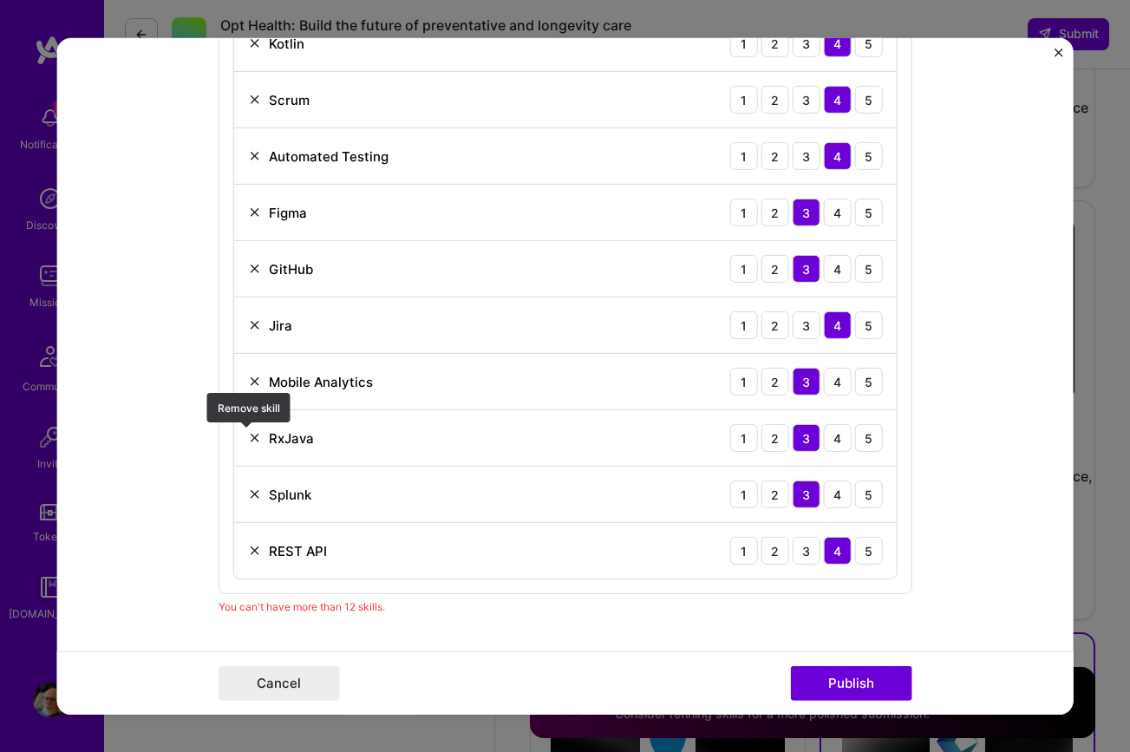
click at [248, 439] on img at bounding box center [255, 438] width 14 height 14
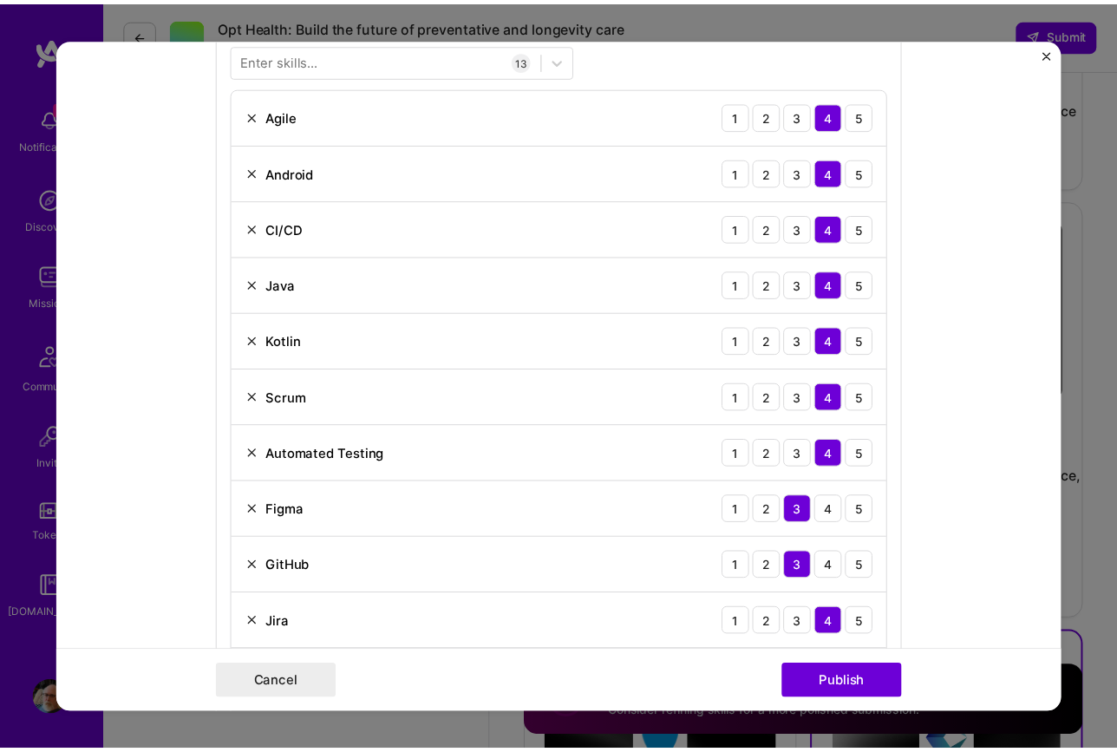
scroll to position [839, 0]
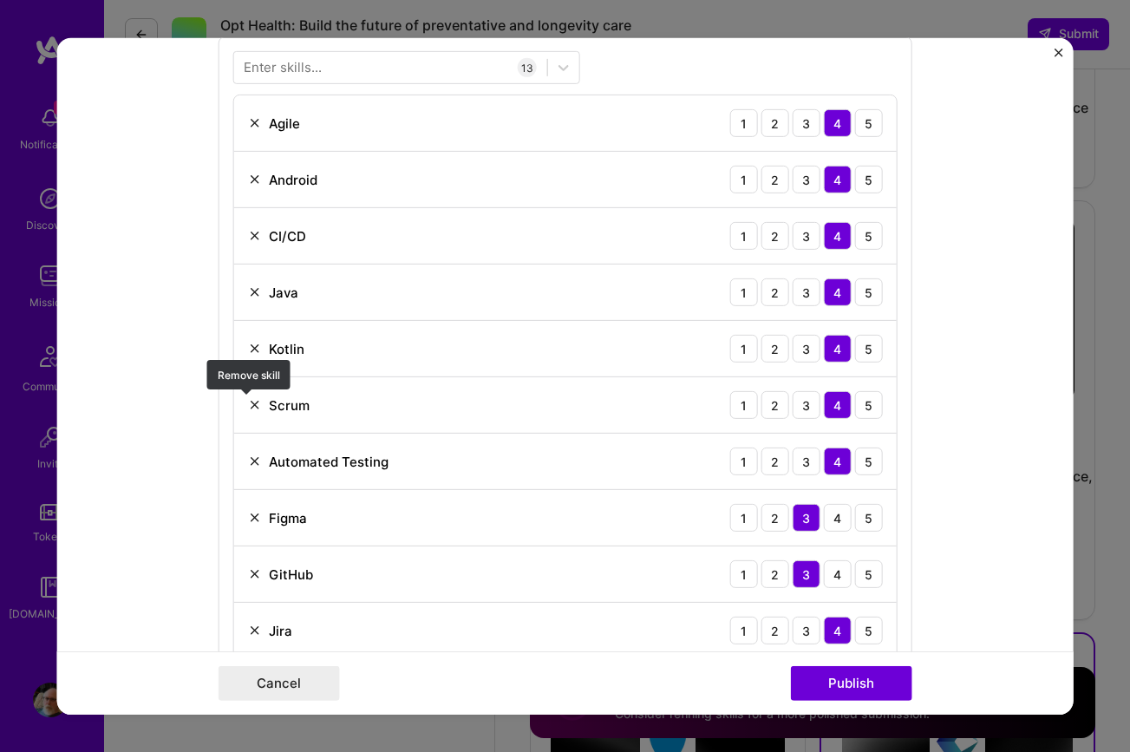
click at [248, 402] on img at bounding box center [255, 405] width 14 height 14
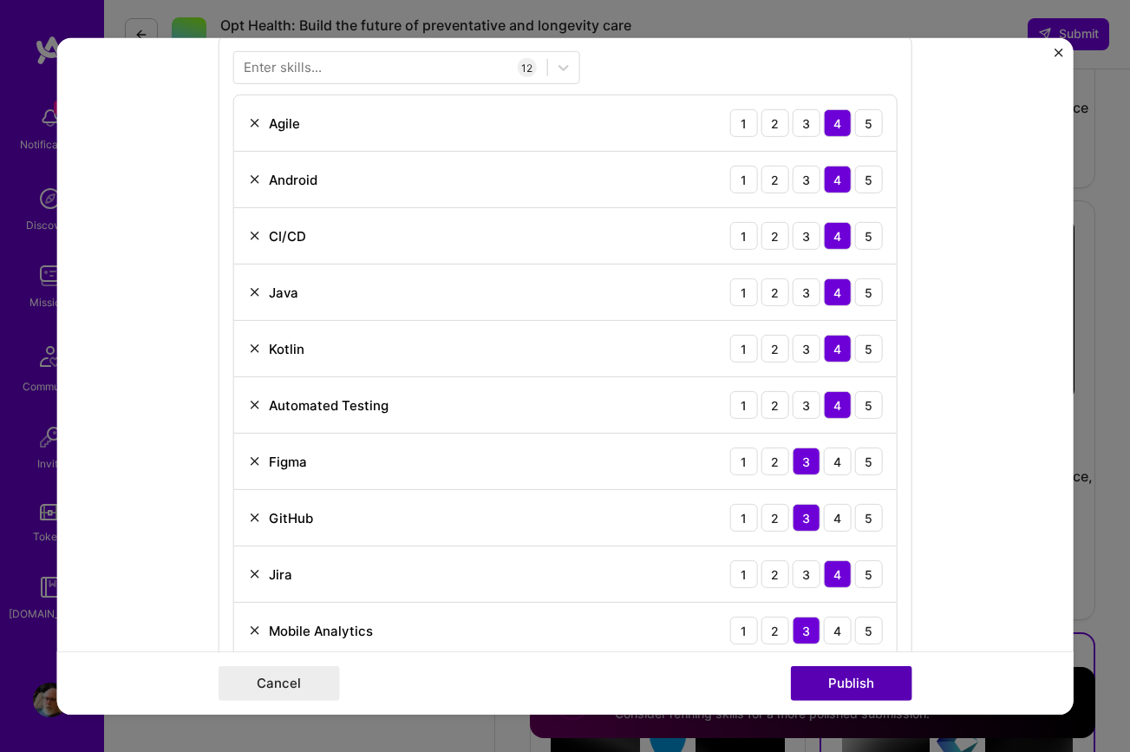
click at [855, 679] on button "Publish" at bounding box center [851, 683] width 121 height 35
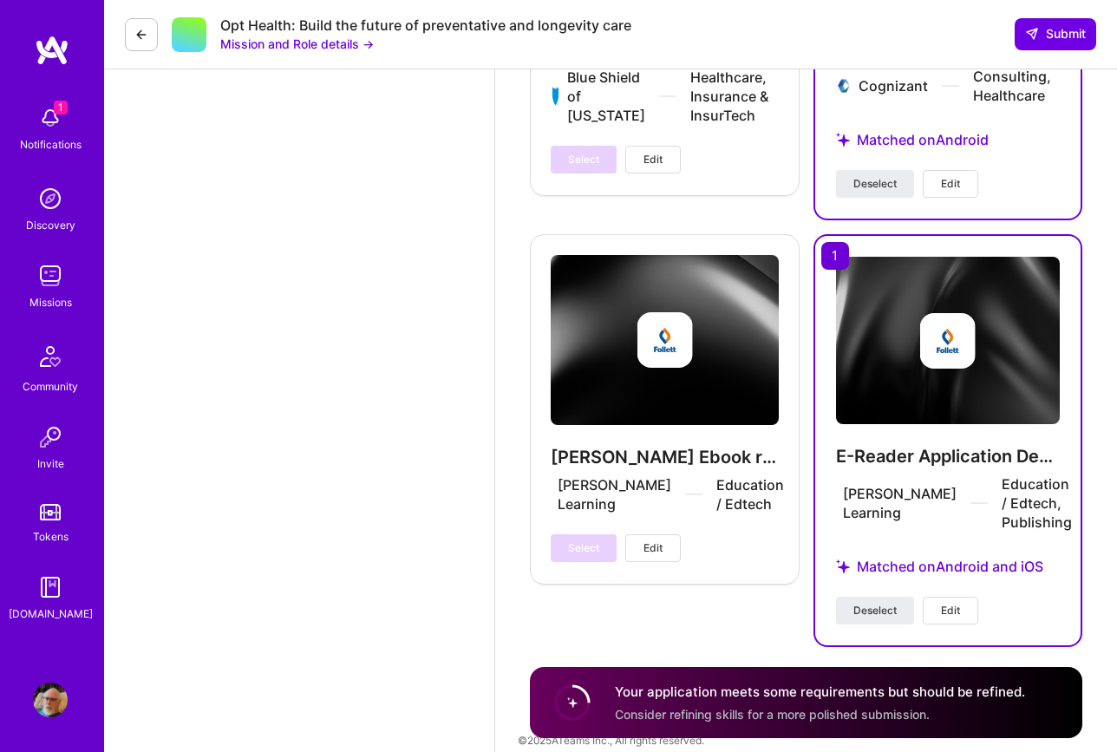
scroll to position [2906, 0]
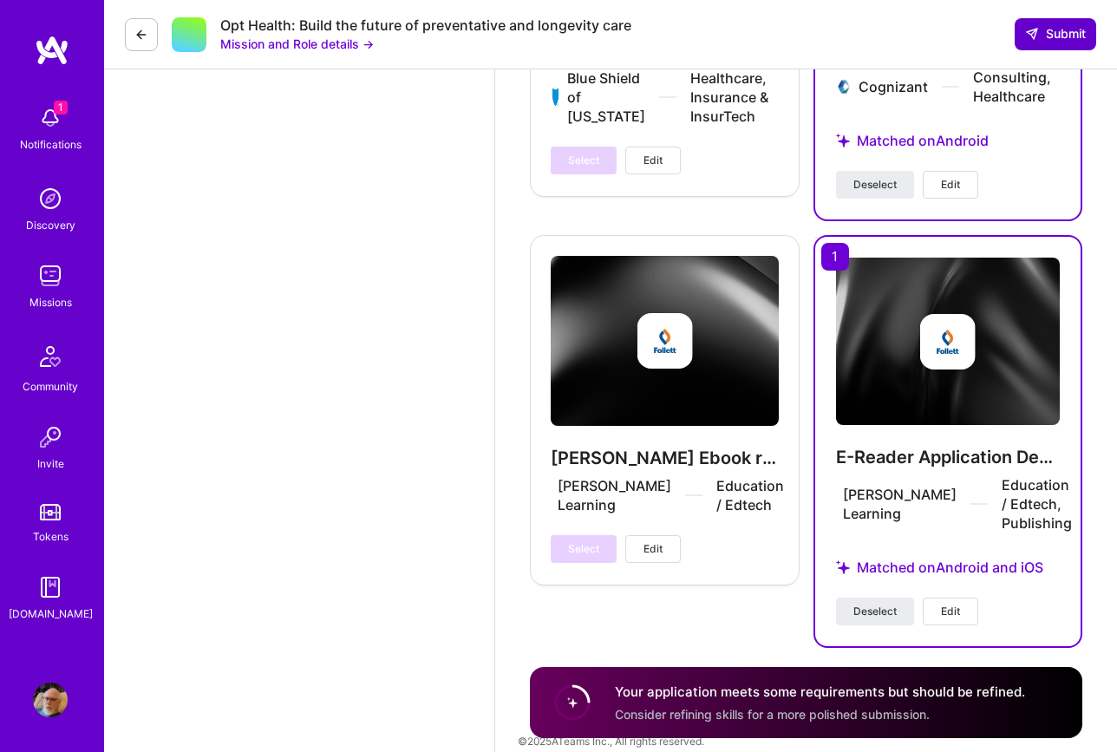
click at [1067, 32] on span "Submit" at bounding box center [1055, 33] width 61 height 17
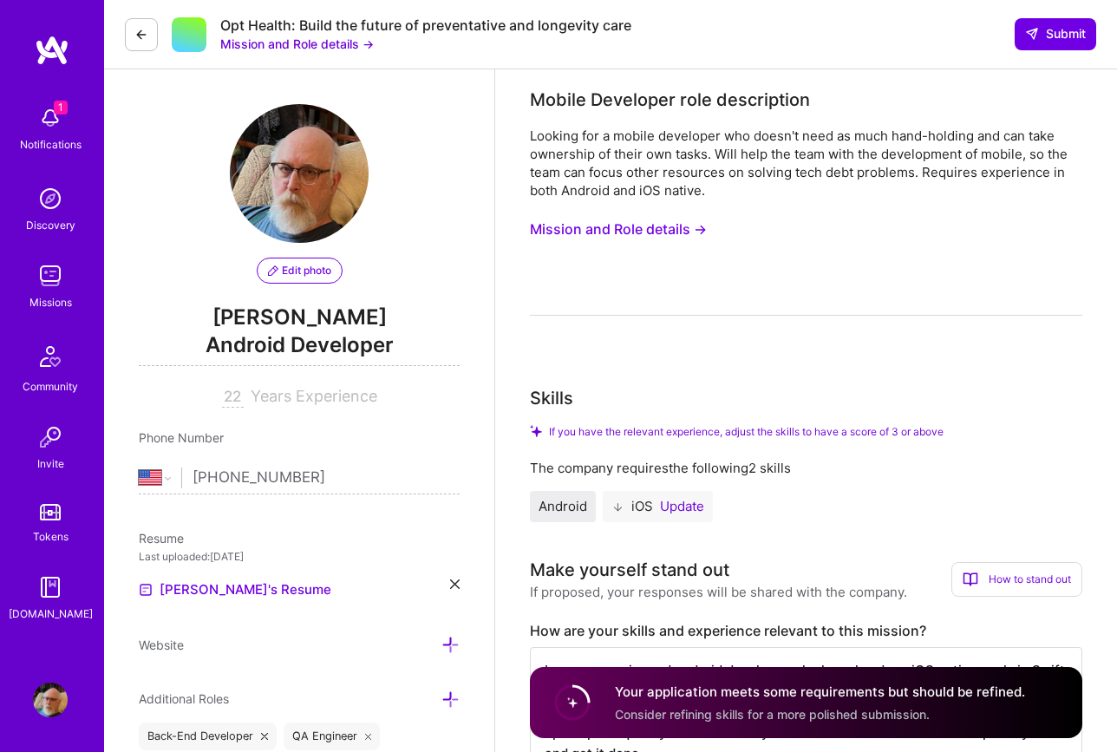
scroll to position [0, 0]
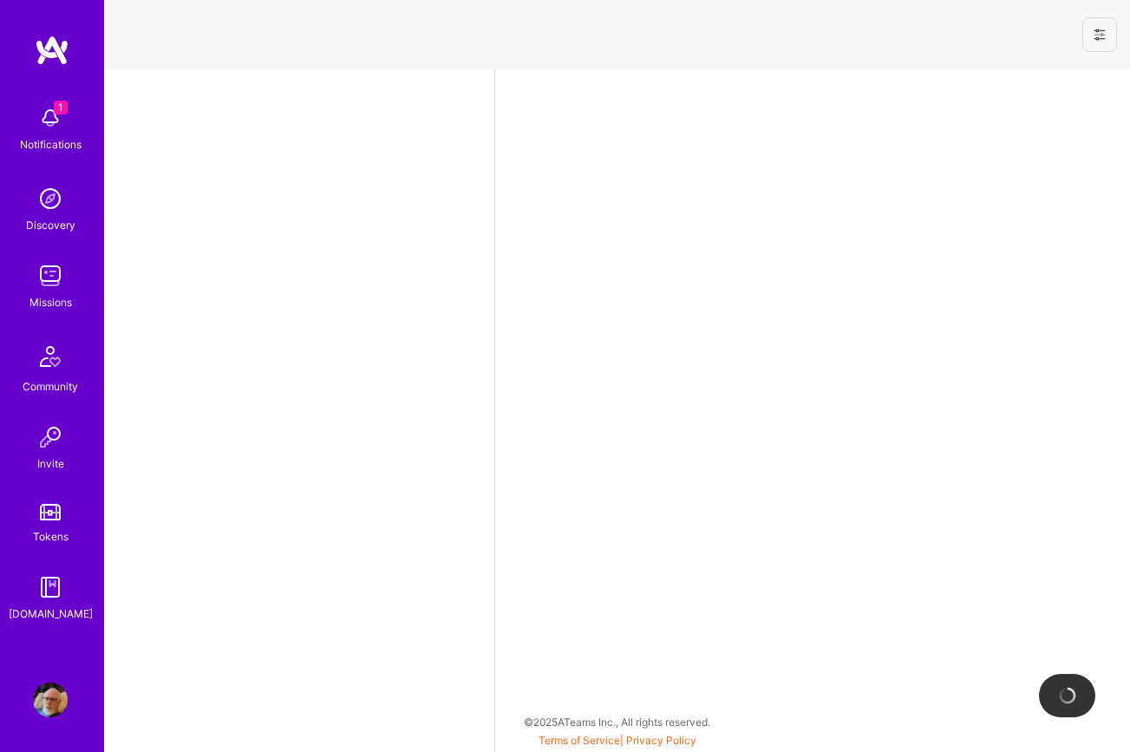
select select "US"
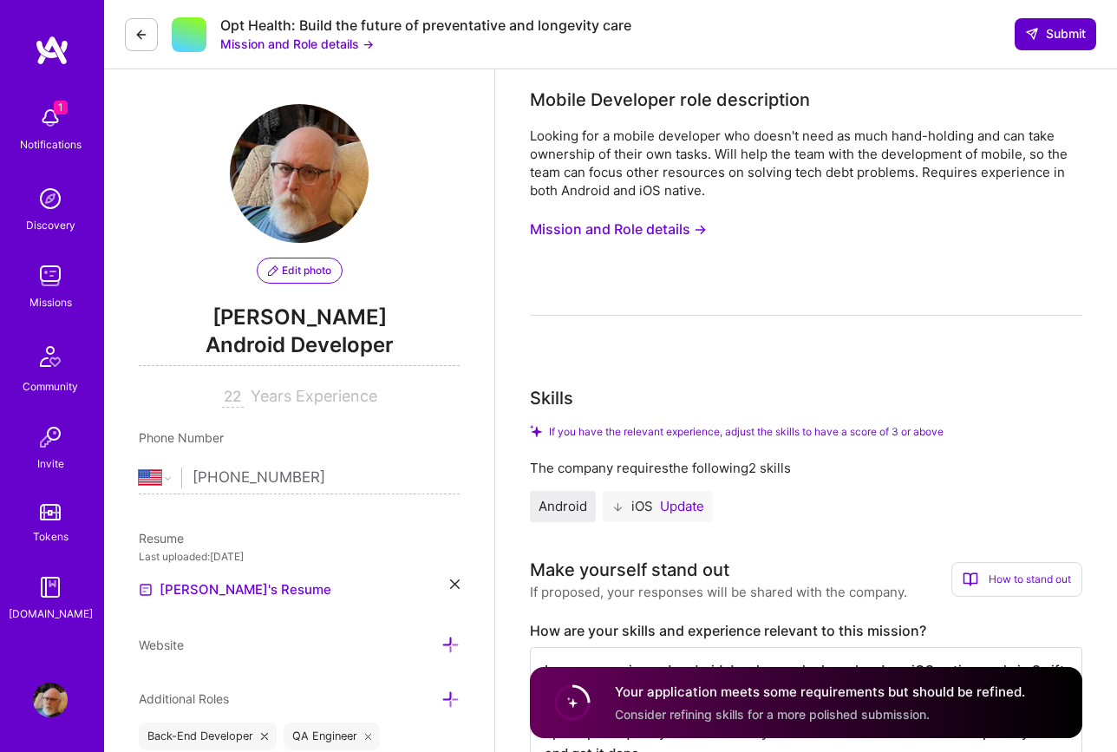
click at [1062, 39] on span "Submit" at bounding box center [1055, 33] width 61 height 17
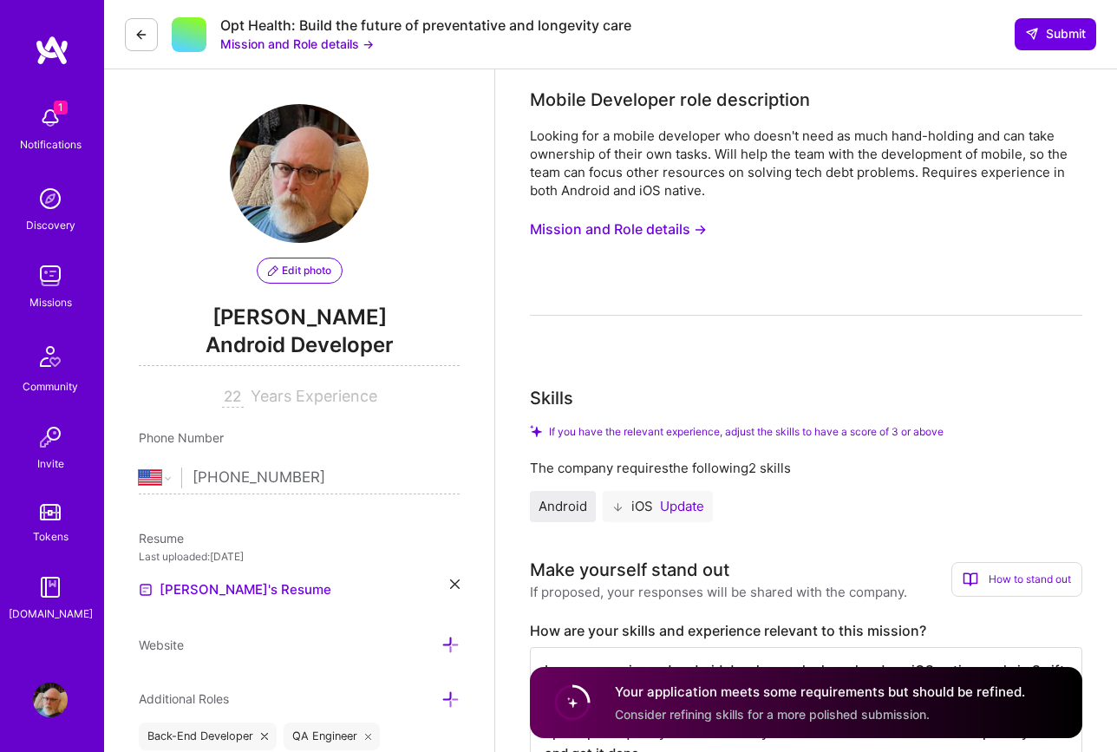
click at [687, 509] on button "Update" at bounding box center [682, 506] width 44 height 14
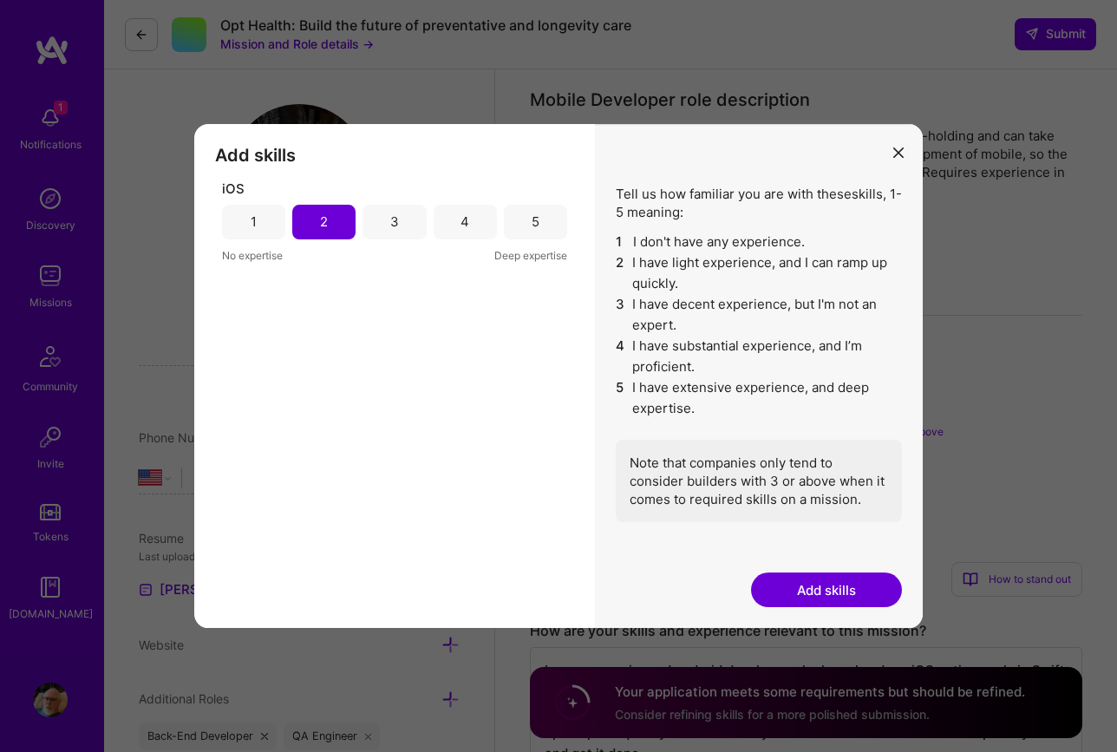
click at [386, 217] on div "3" at bounding box center [393, 222] width 63 height 35
click at [829, 590] on button "Add skills" at bounding box center [826, 589] width 151 height 35
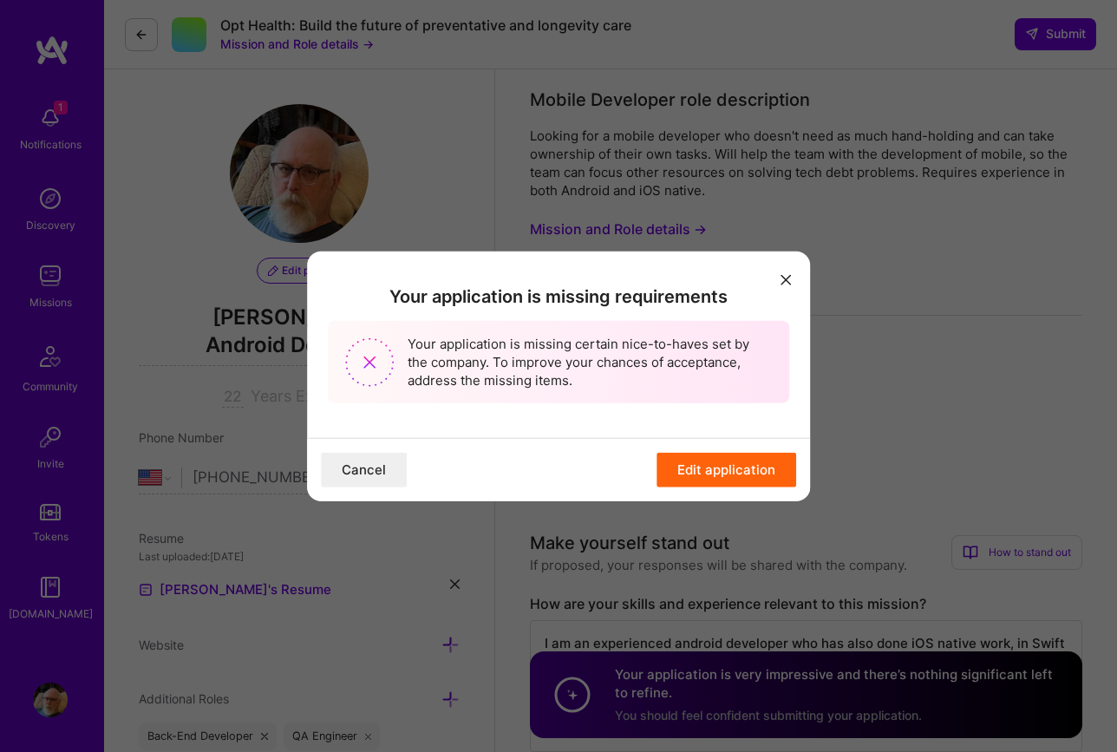
click at [735, 468] on button "Edit application" at bounding box center [726, 470] width 140 height 35
click at [783, 282] on icon "modal" at bounding box center [785, 280] width 10 height 10
click at [727, 470] on button "Edit application" at bounding box center [726, 470] width 140 height 35
click at [369, 470] on button "Cancel" at bounding box center [364, 470] width 86 height 35
click at [784, 276] on icon "modal" at bounding box center [785, 280] width 10 height 10
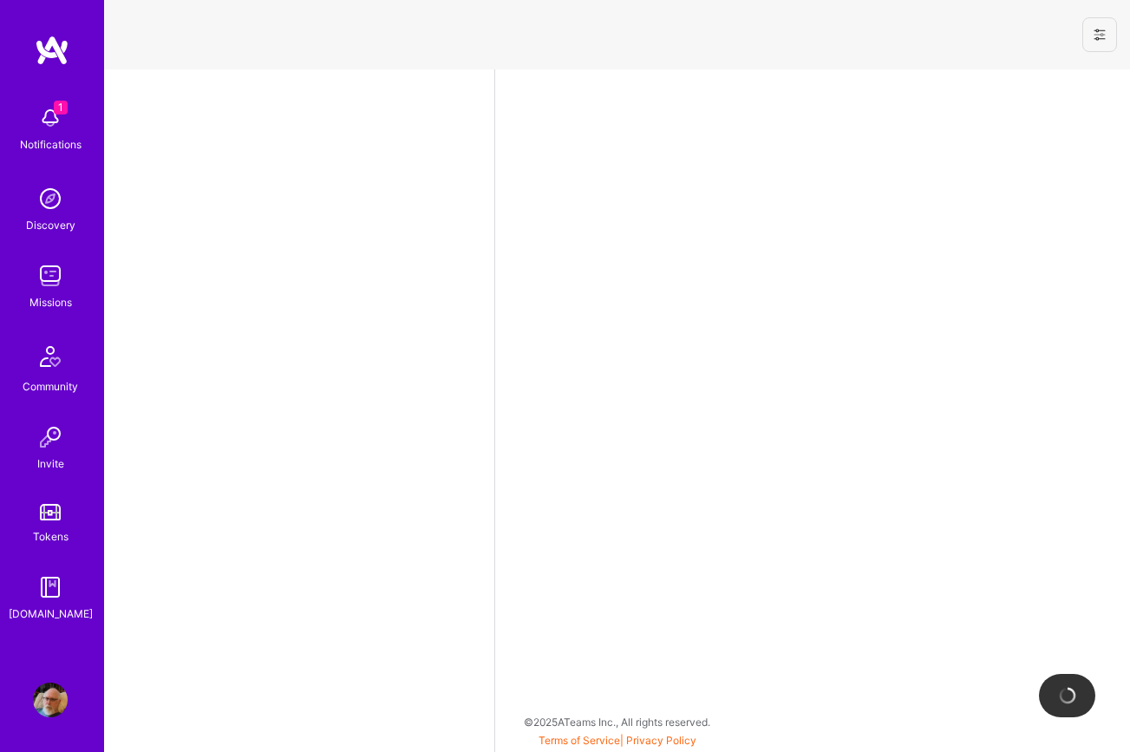
select select "US"
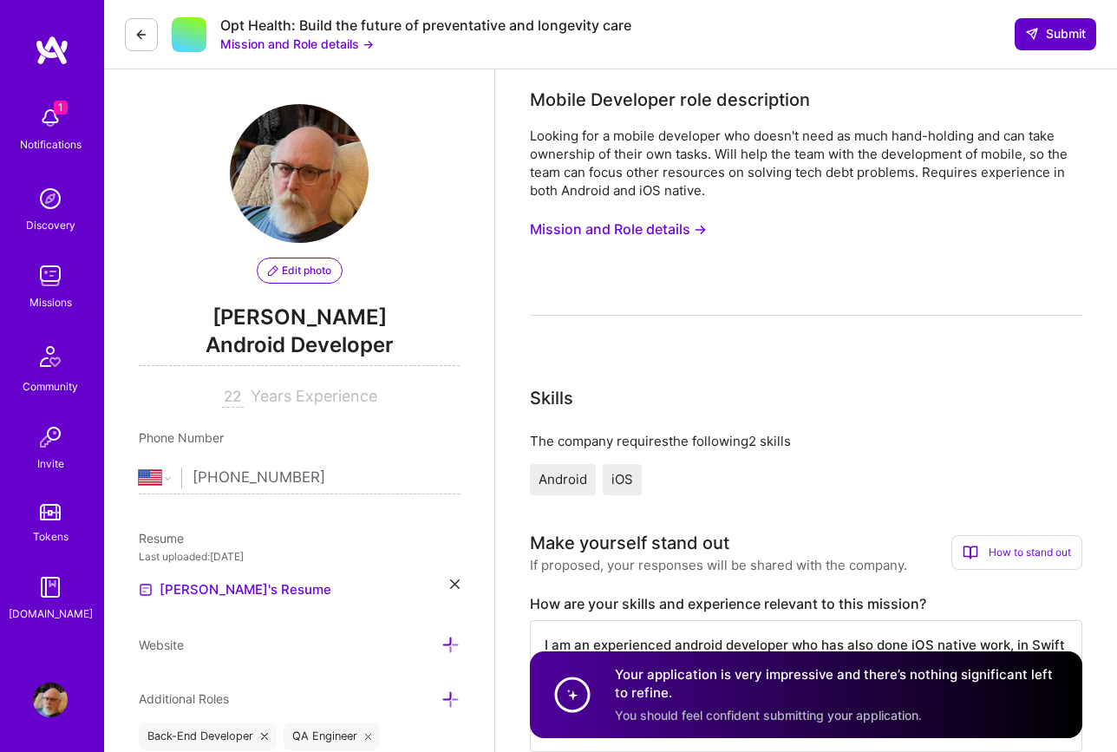
click at [1065, 36] on span "Submit" at bounding box center [1055, 33] width 61 height 17
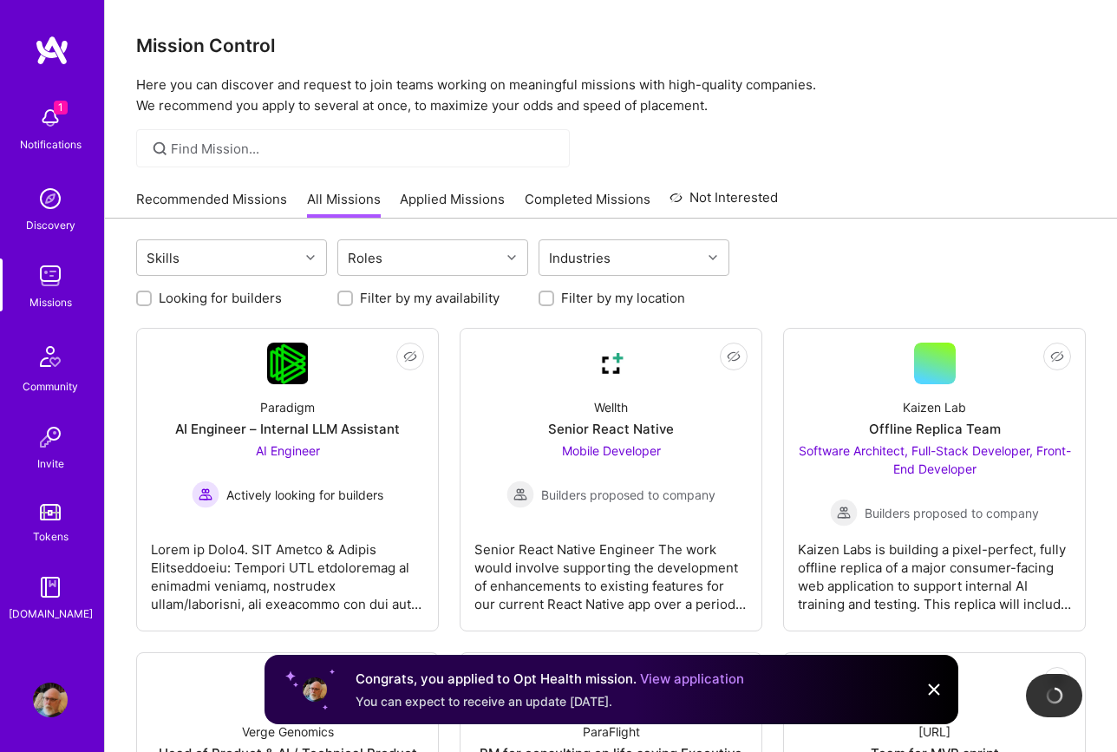
click at [933, 692] on img at bounding box center [933, 689] width 21 height 21
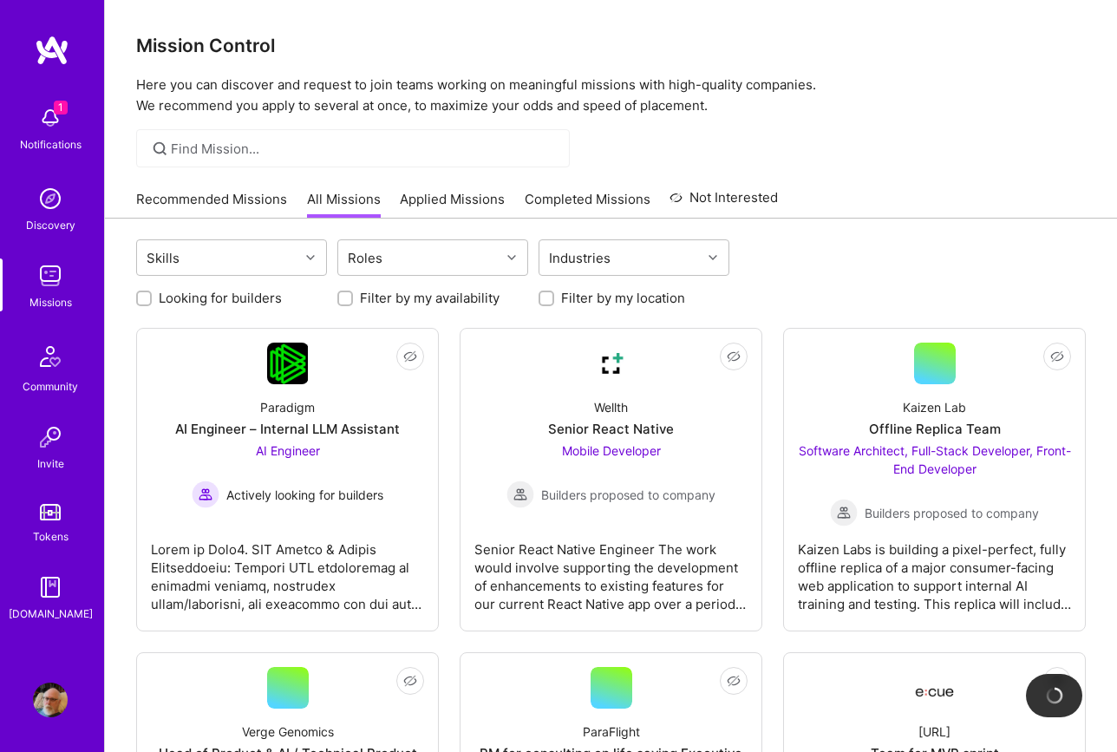
click at [216, 198] on link "Recommended Missions" at bounding box center [211, 204] width 151 height 29
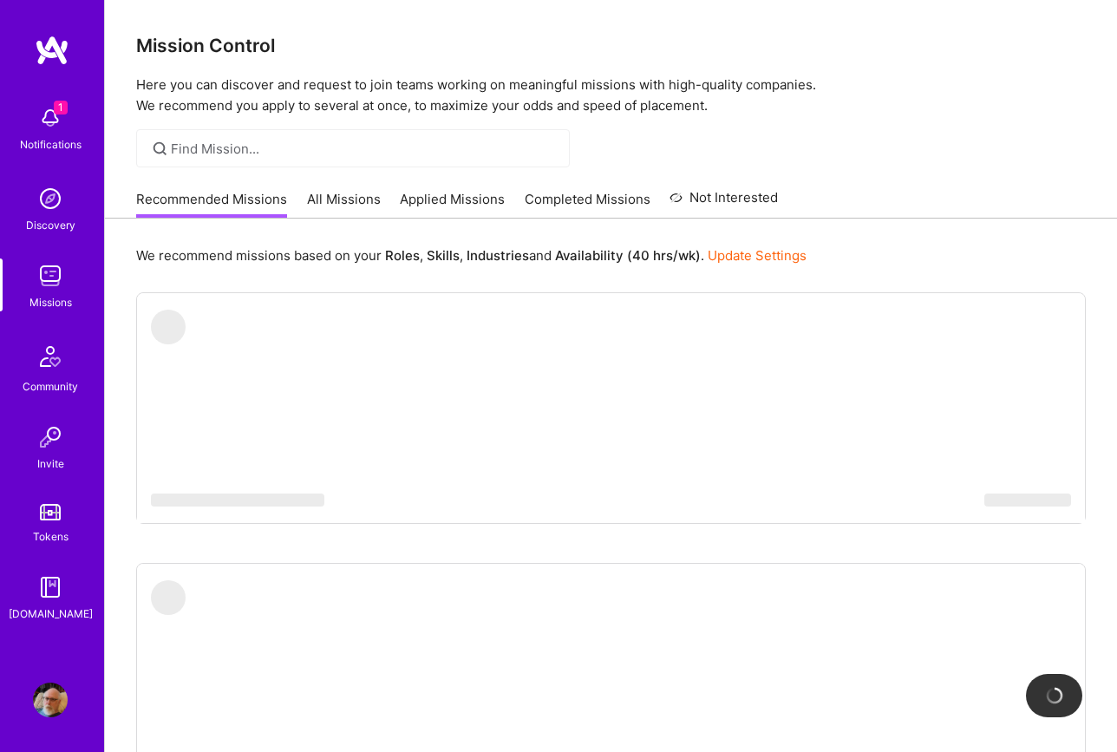
click at [329, 201] on link "All Missions" at bounding box center [344, 204] width 74 height 29
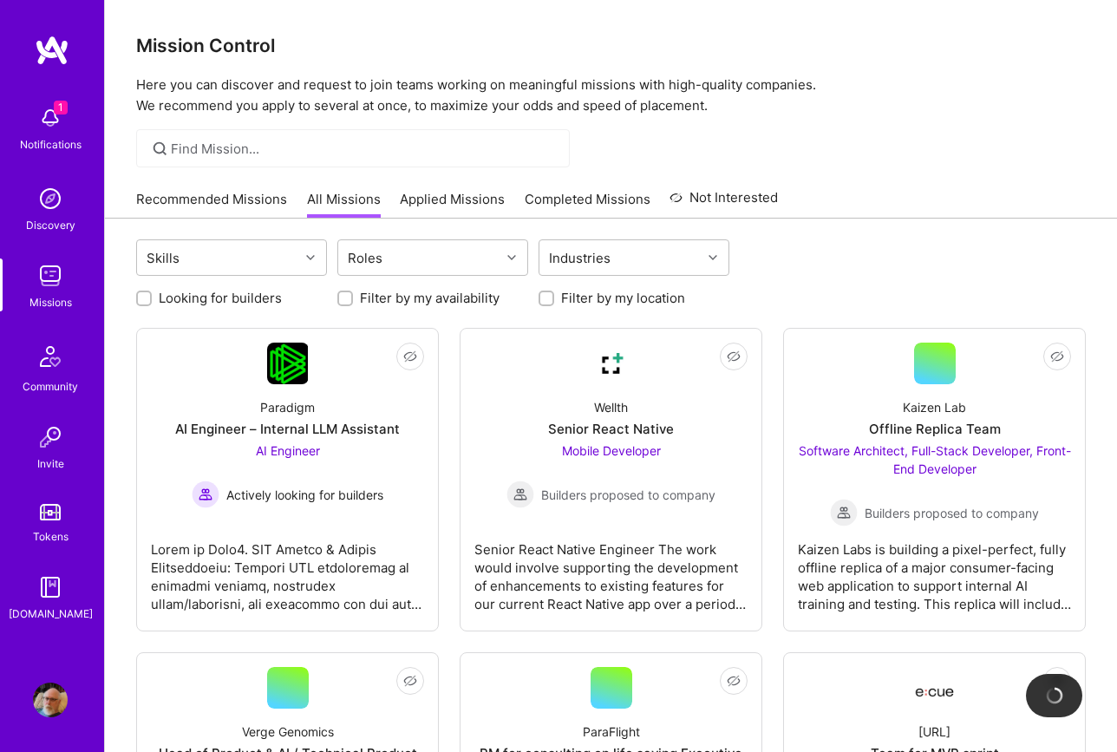
click at [1052, 699] on img at bounding box center [1054, 695] width 21 height 21
click at [1052, 699] on img at bounding box center [1054, 695] width 17 height 17
click at [1052, 699] on img at bounding box center [1054, 695] width 19 height 19
click at [1052, 699] on img at bounding box center [1054, 695] width 21 height 21
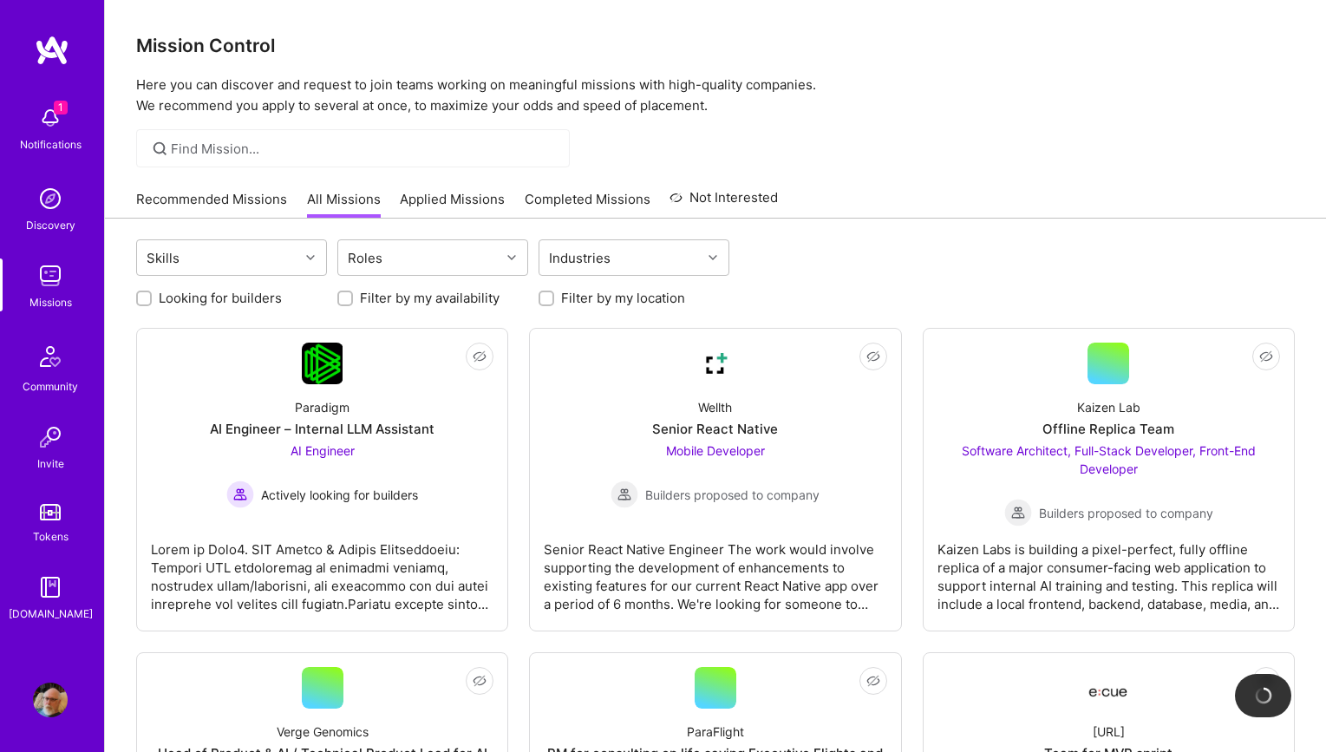
click at [1129, 698] on img at bounding box center [1263, 695] width 17 height 17
click at [1129, 698] on img at bounding box center [1262, 695] width 24 height 24
click at [1129, 698] on img at bounding box center [1263, 695] width 22 height 22
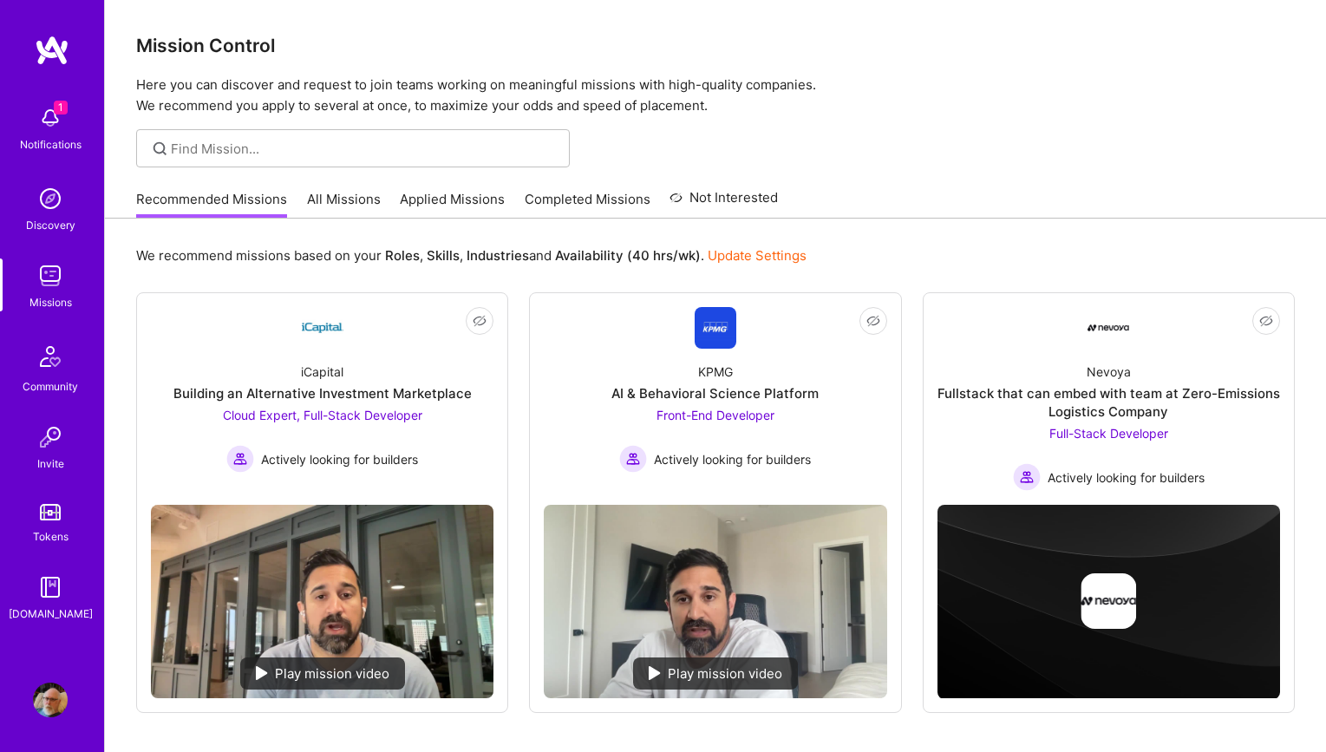
click at [343, 196] on link "All Missions" at bounding box center [344, 204] width 74 height 29
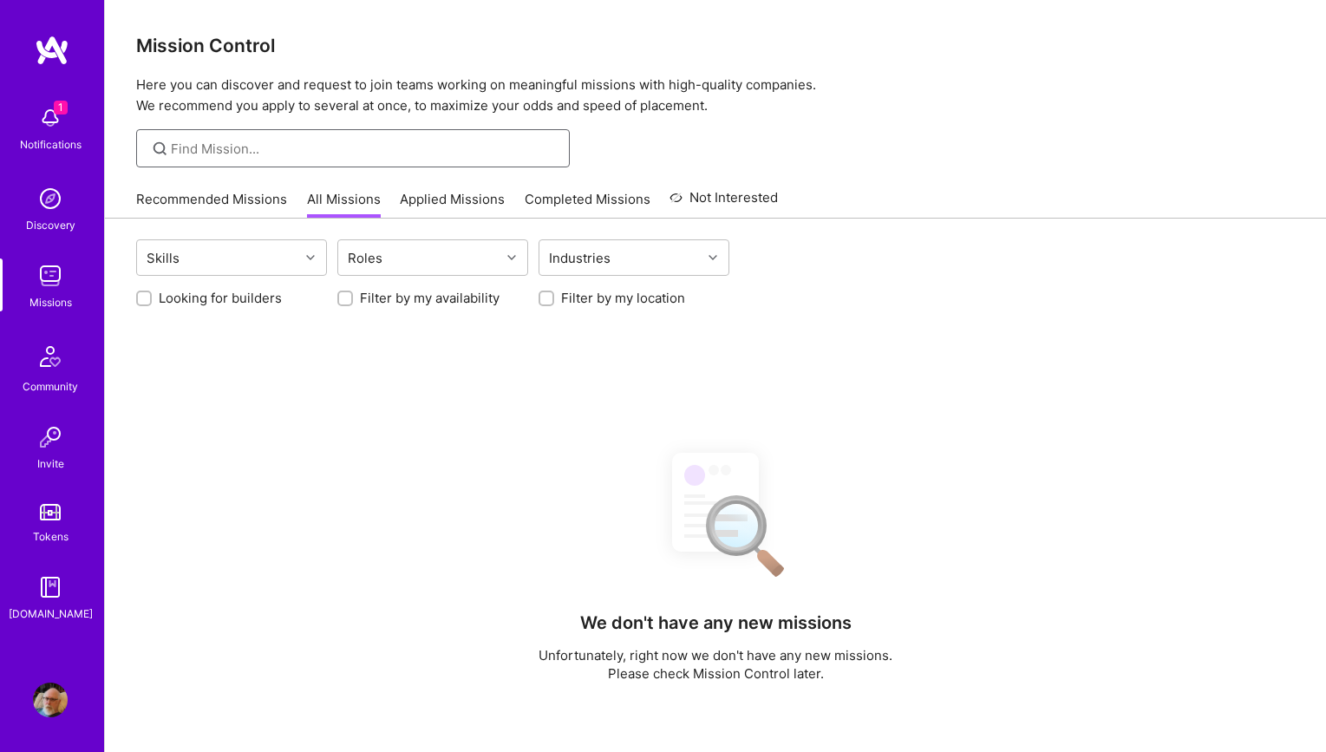
click at [209, 149] on input at bounding box center [364, 149] width 386 height 18
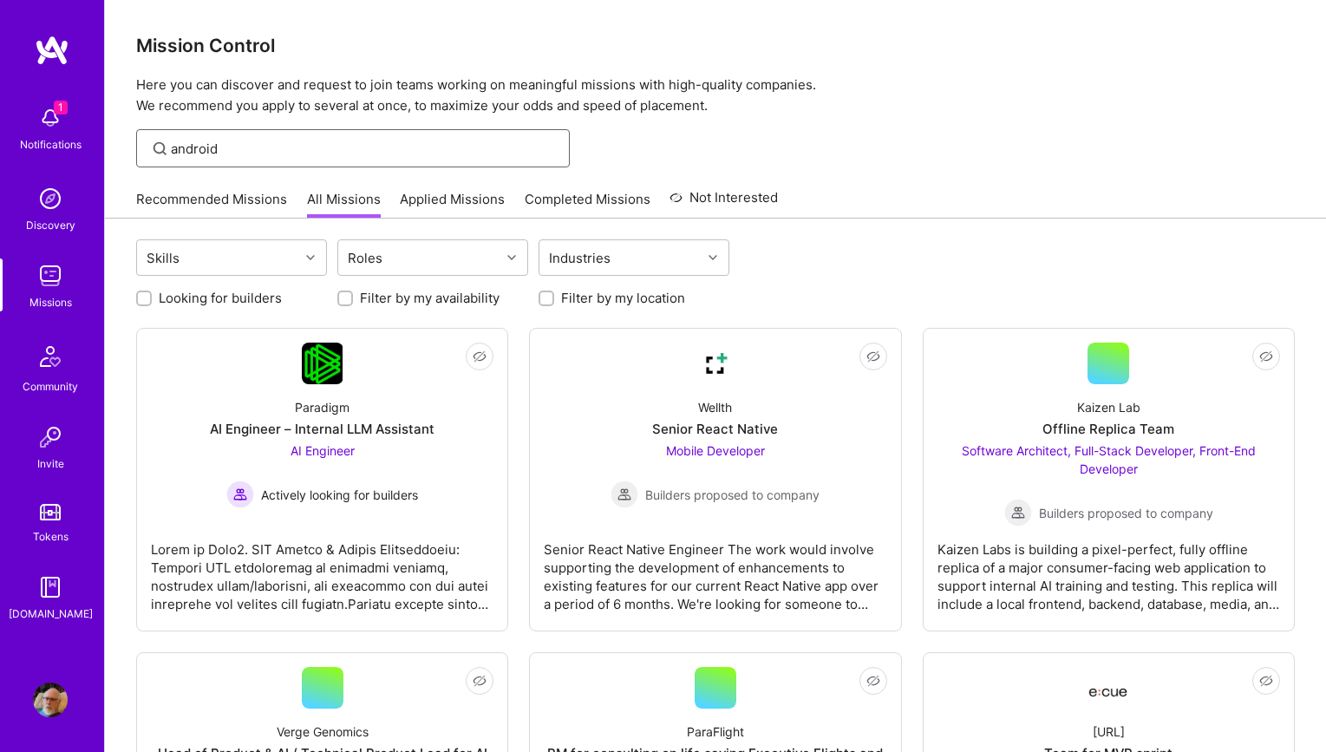
type input "android"
click at [232, 146] on input "android" at bounding box center [364, 149] width 386 height 18
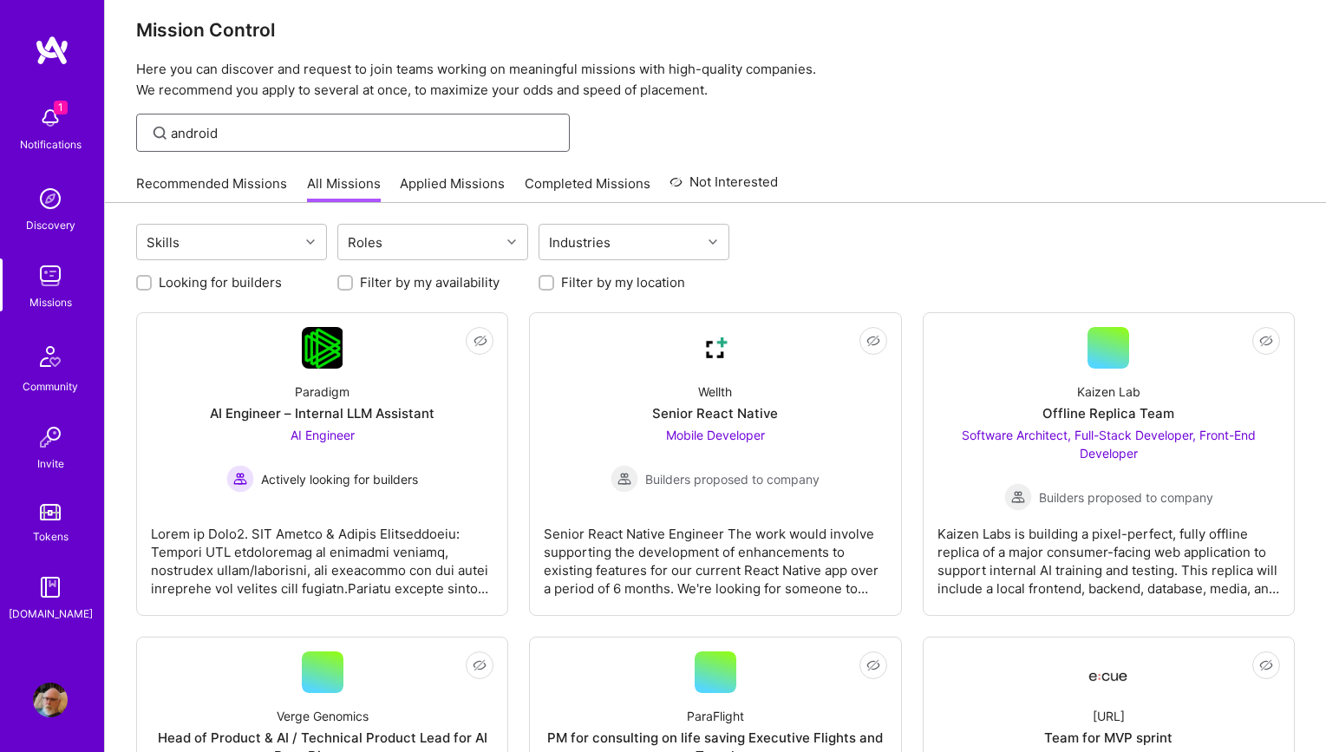
scroll to position [26, 0]
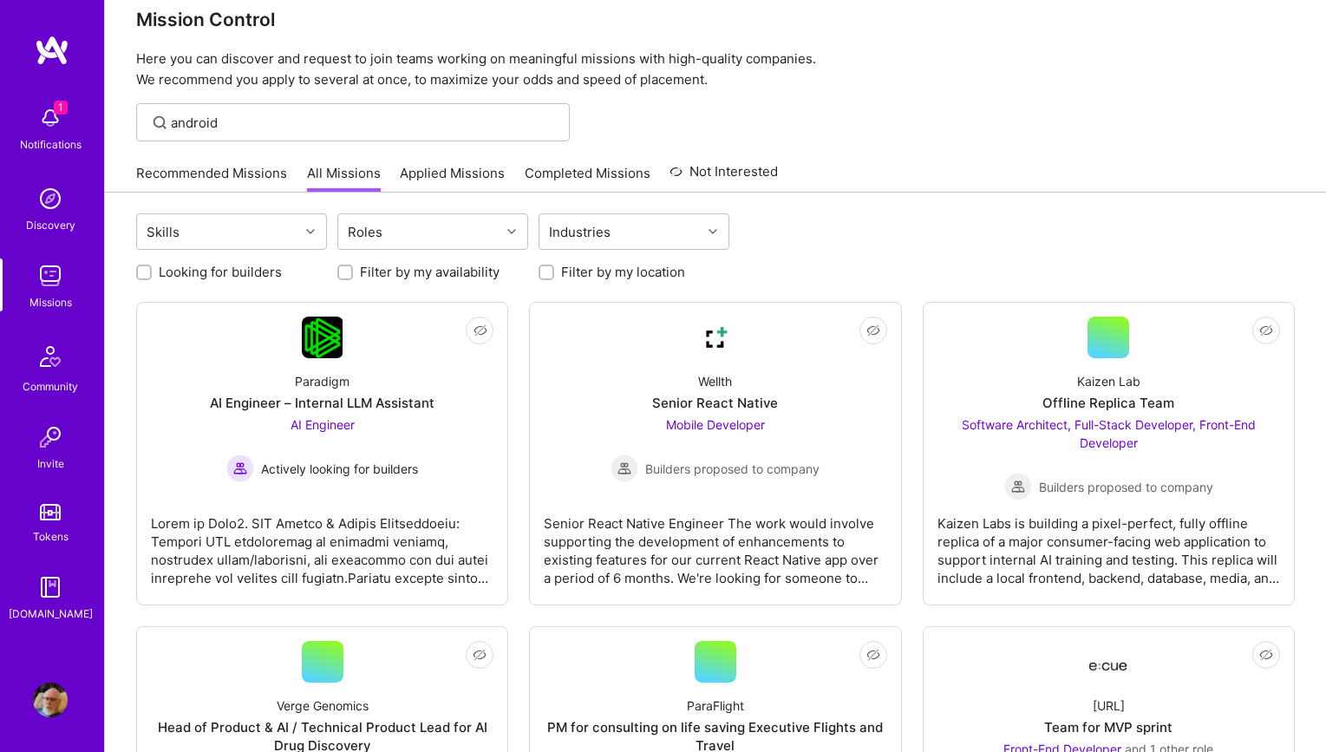
click at [45, 128] on img at bounding box center [50, 118] width 35 height 35
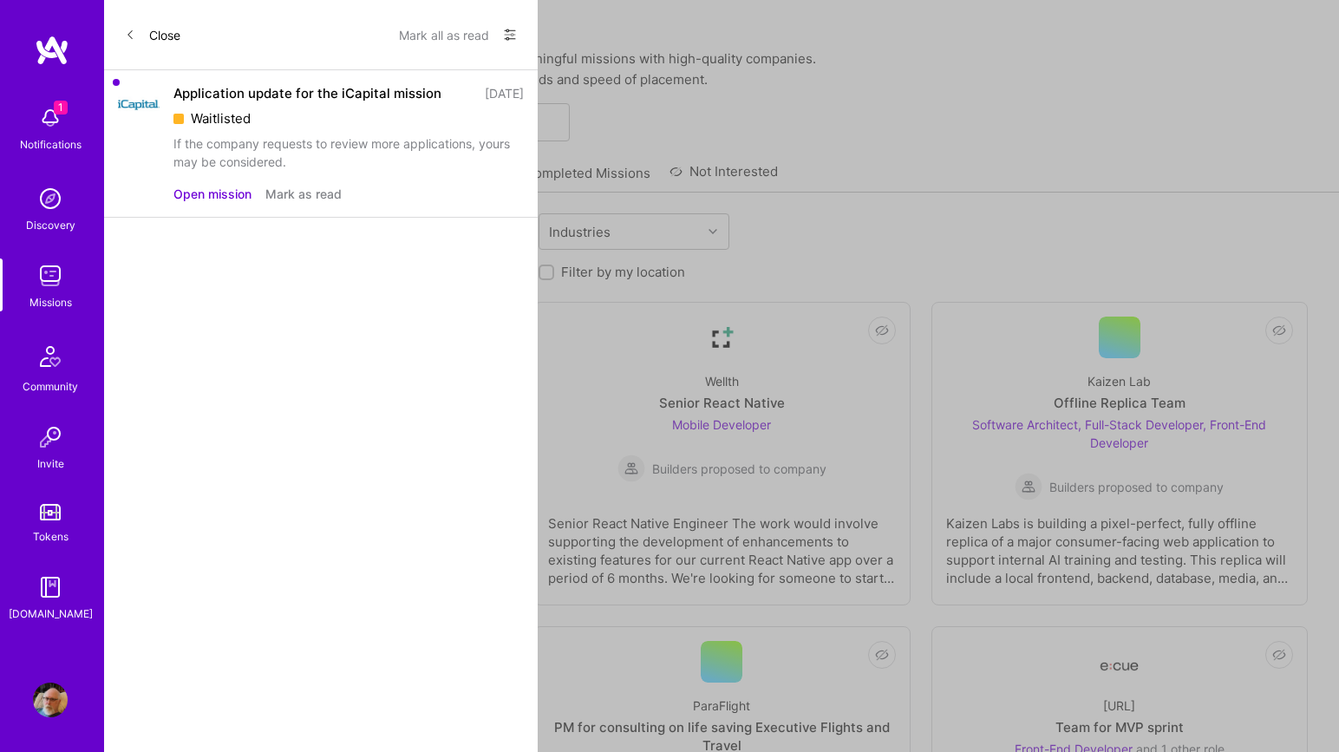
click at [310, 192] on button "Mark as read" at bounding box center [303, 194] width 76 height 18
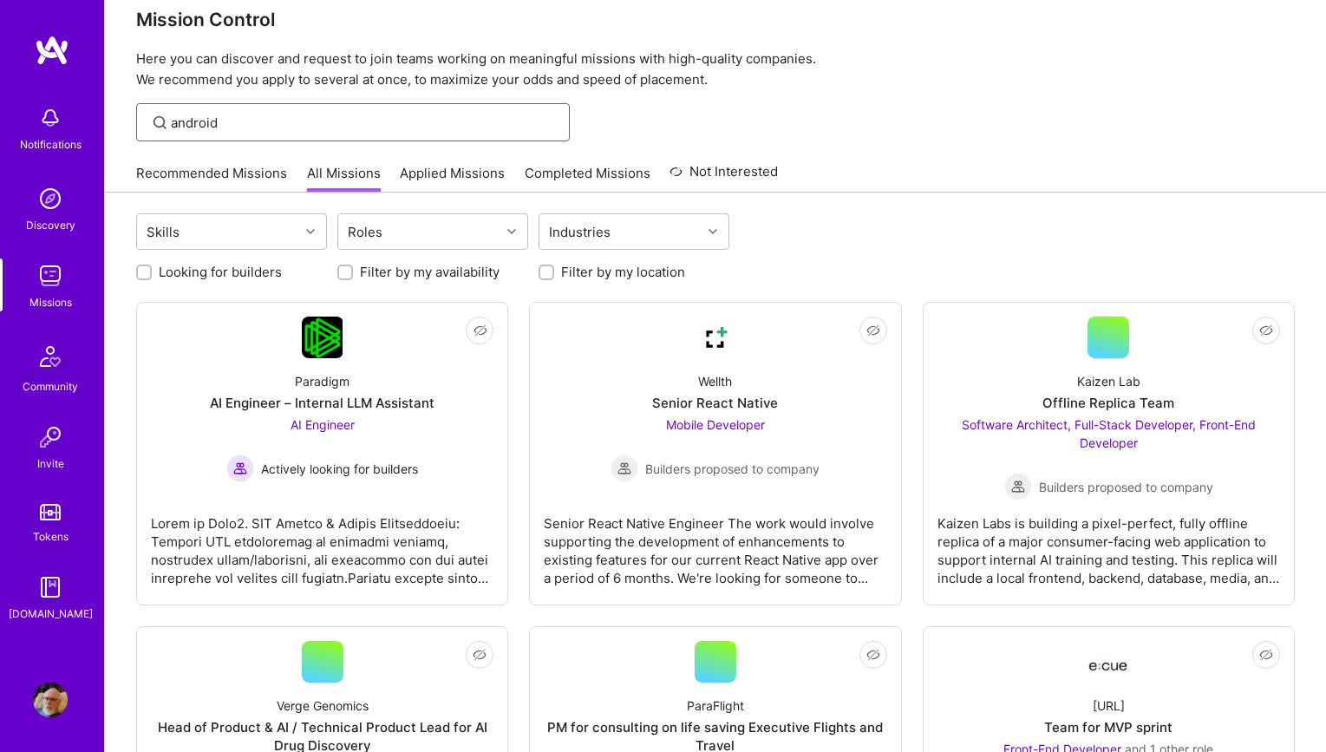
click at [230, 126] on input "android" at bounding box center [364, 123] width 386 height 18
click at [299, 228] on div at bounding box center [312, 231] width 27 height 23
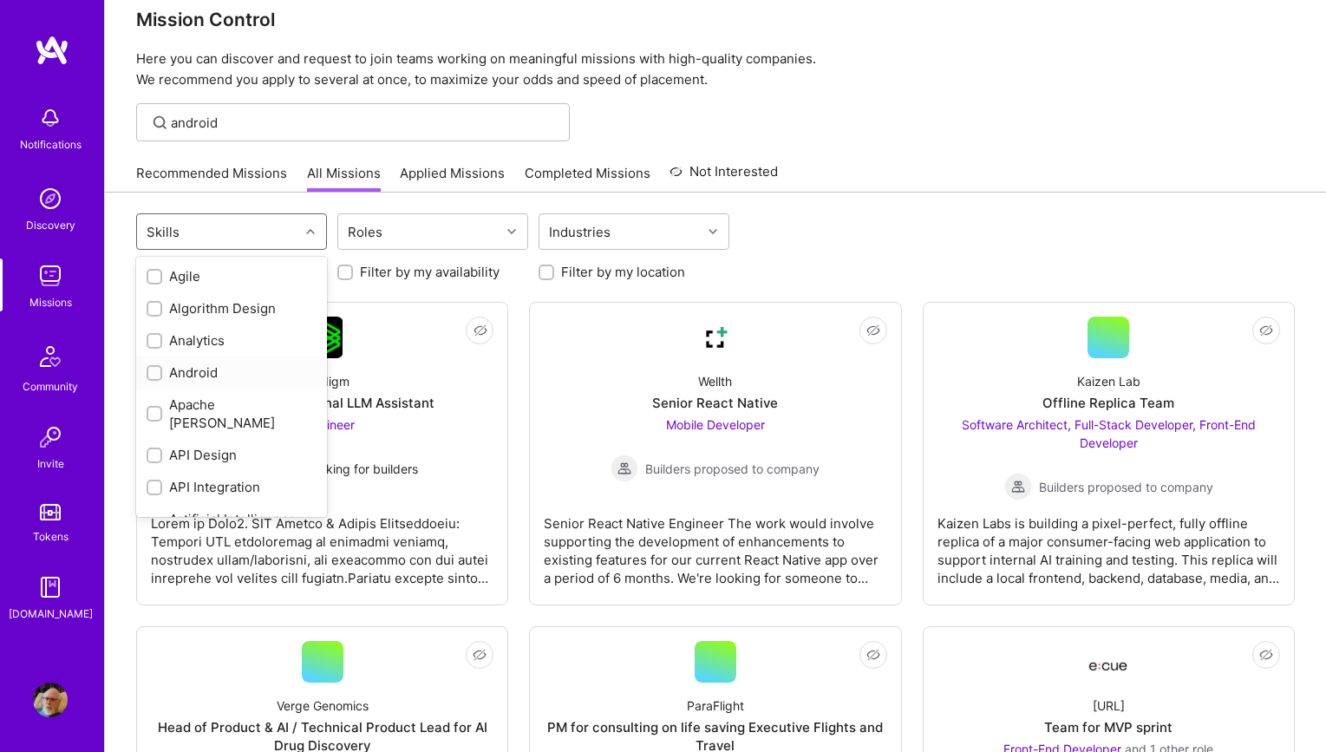
click at [157, 372] on input "checkbox" at bounding box center [156, 374] width 12 height 12
checkbox input "true"
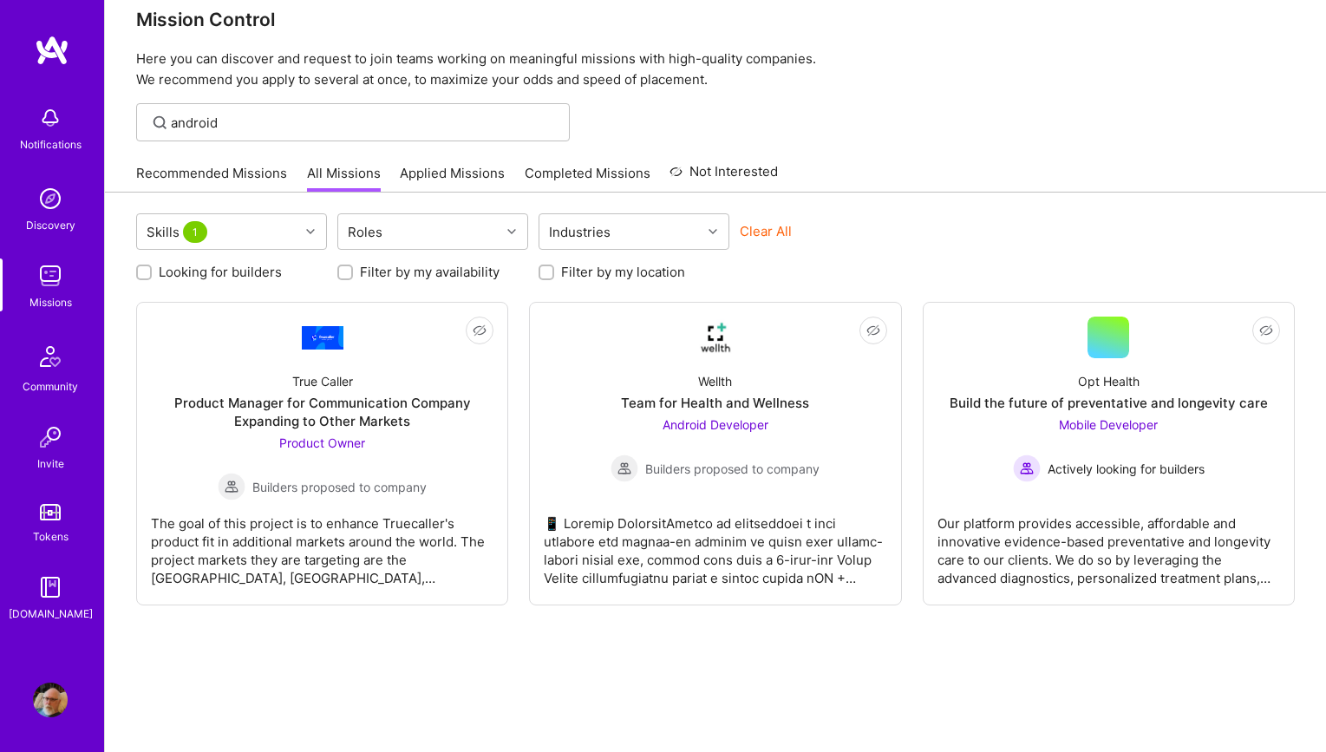
click at [942, 129] on div "android" at bounding box center [715, 122] width 1221 height 38
